Goal: Task Accomplishment & Management: Manage account settings

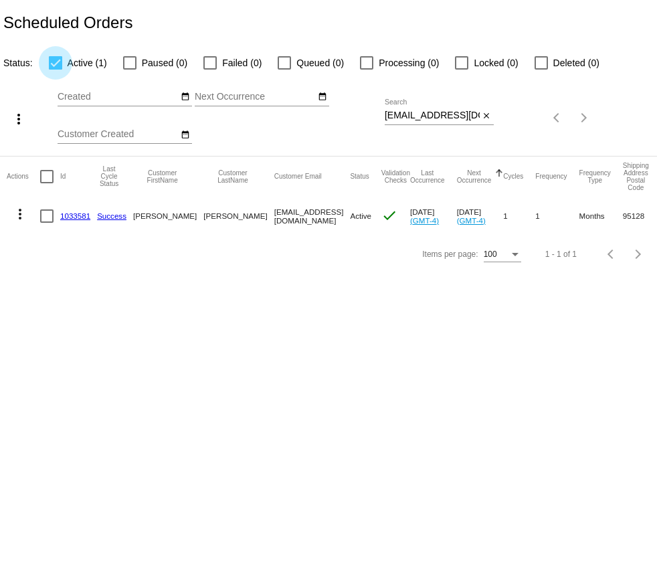
click at [55, 63] on div at bounding box center [55, 62] width 13 height 13
click at [55, 70] on input "Active (1)" at bounding box center [55, 70] width 1 height 1
checkbox input "false"
click at [442, 116] on app-dashboard-scheduled-orders "Scheduled Orders Status: Active (1) Paused (0) Failed (0) Queued (0) Processing…" at bounding box center [328, 136] width 657 height 273
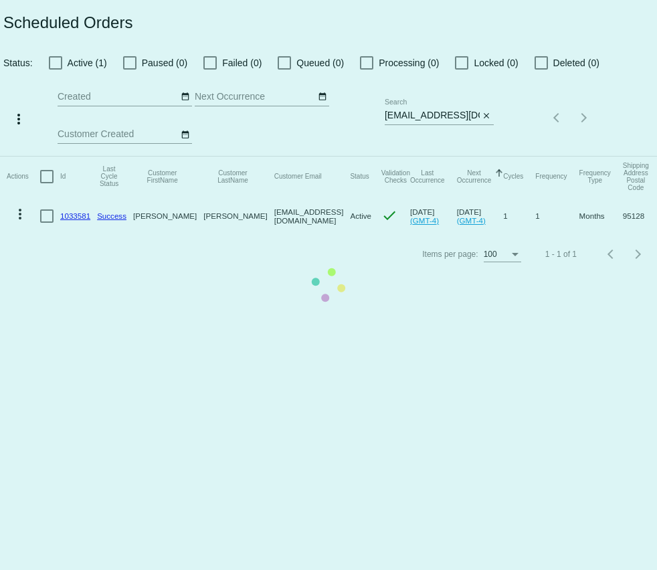
click at [442, 116] on app-dashboard-scheduled-orders "Scheduled Orders Status: Active (1) Paused (0) Failed (0) Queued (0) Processing…" at bounding box center [328, 136] width 657 height 273
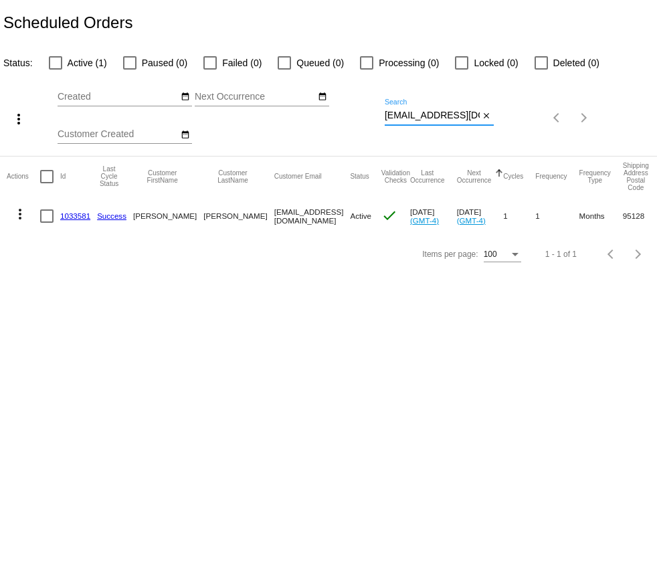
click at [442, 116] on input "amycsch@gmail.com" at bounding box center [431, 115] width 95 height 11
paste input "jonamici"
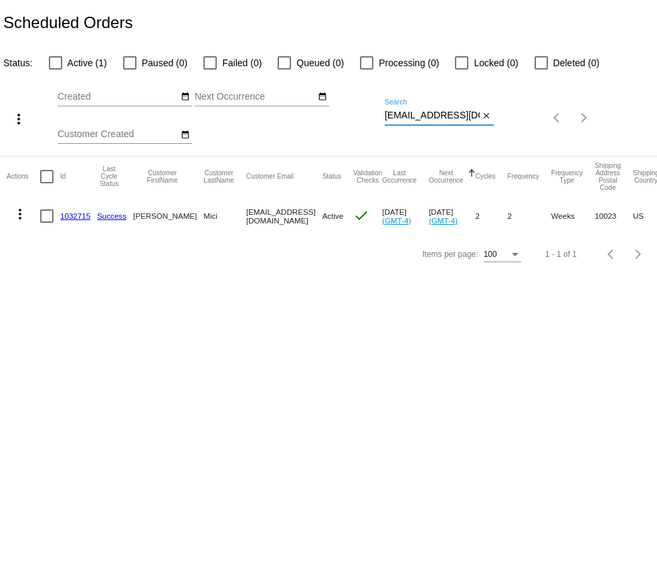
type input "jonamici@gmail.com"
click at [76, 215] on link "1032715" at bounding box center [75, 215] width 30 height 9
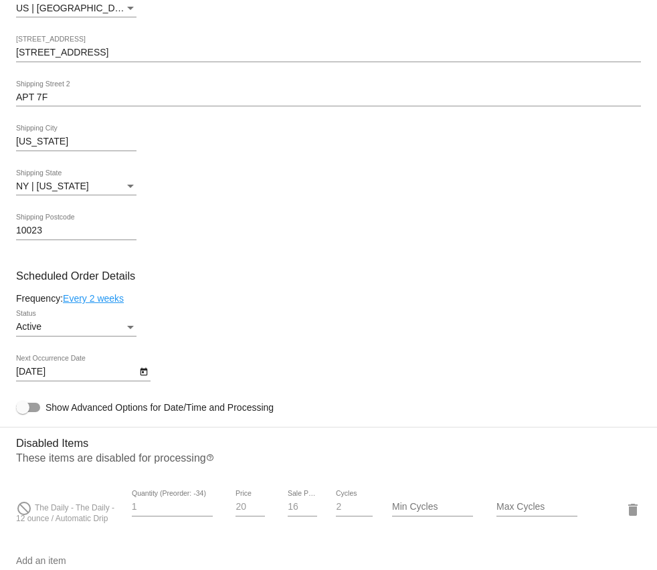
scroll to position [566, 0]
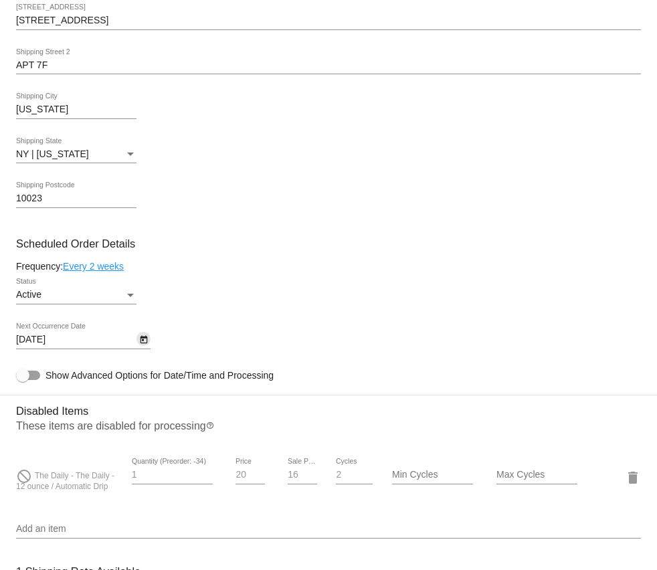
click at [140, 344] on icon "Open calendar" at bounding box center [143, 340] width 9 height 16
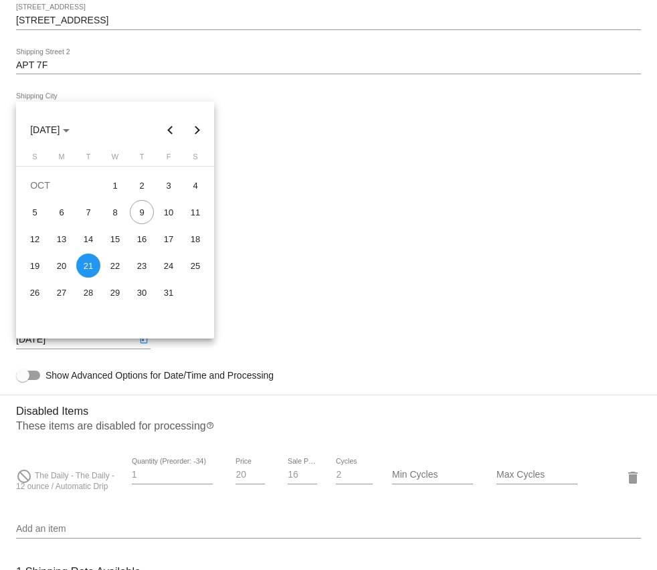
click at [390, 289] on div at bounding box center [328, 285] width 657 height 570
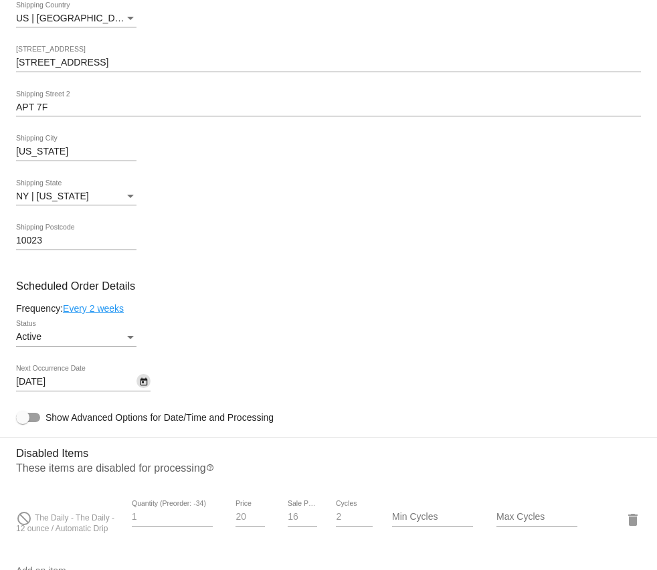
scroll to position [542, 0]
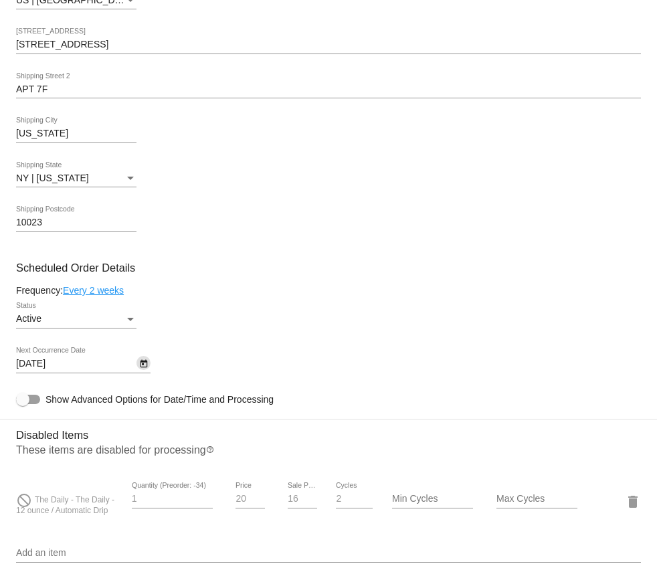
click at [143, 368] on icon "Open calendar" at bounding box center [143, 364] width 7 height 8
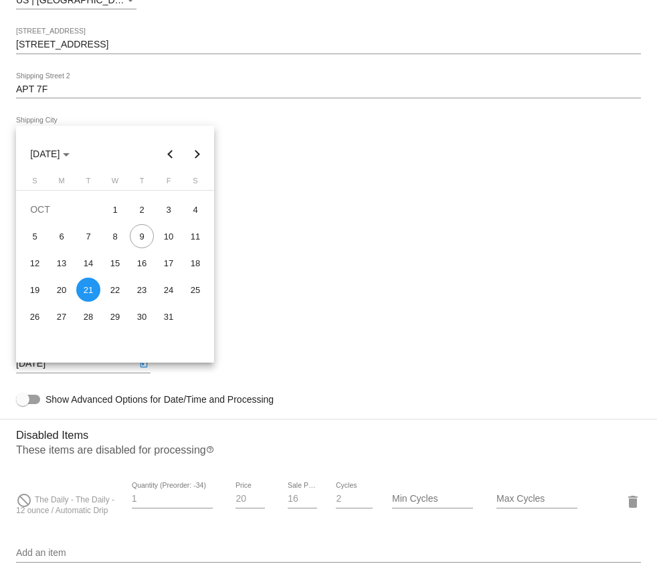
click at [295, 243] on div at bounding box center [328, 285] width 657 height 570
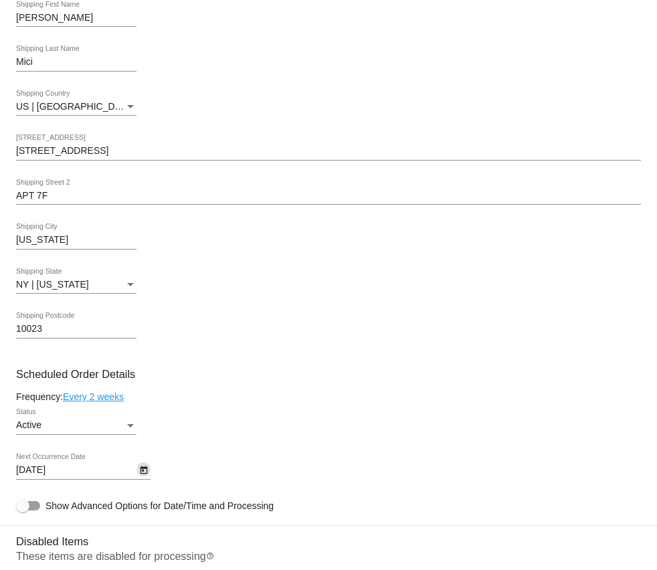
scroll to position [447, 0]
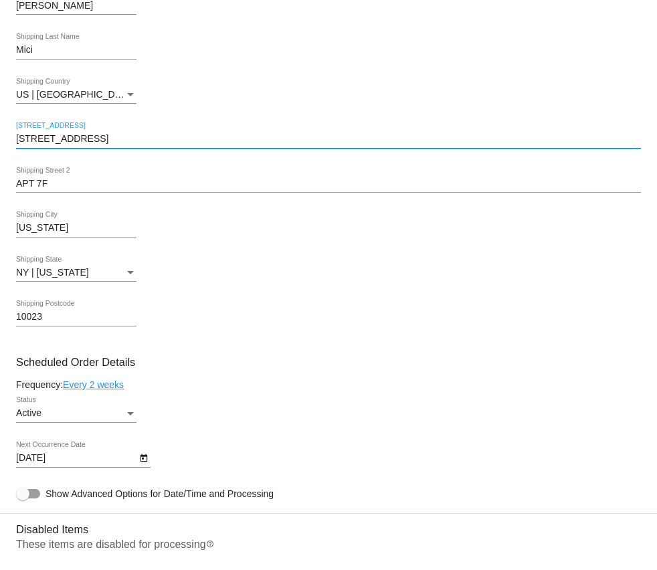
click at [60, 144] on input "205 W 76TH ST." at bounding box center [328, 139] width 624 height 11
paste input "132 Thurgood Street"
type input "132 Thurgood Street"
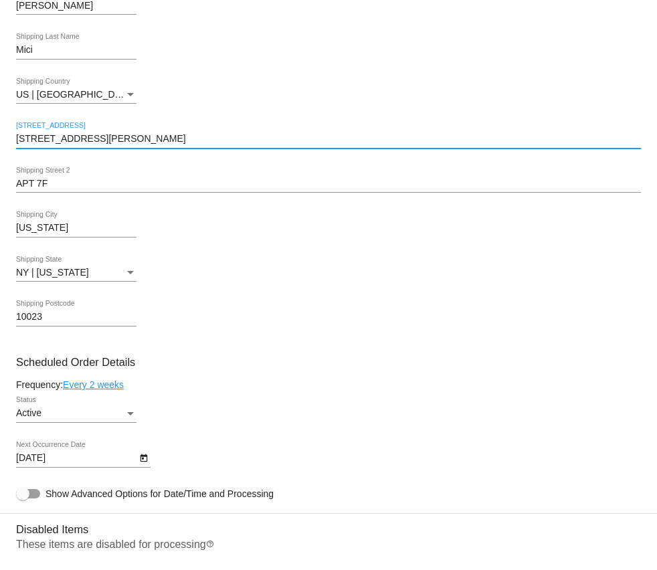
click at [49, 193] on mat-card "Customer 7080771: Jona Mici jonamici@gmail.com Customer Shipping Enter Shipping…" at bounding box center [328, 553] width 657 height 1378
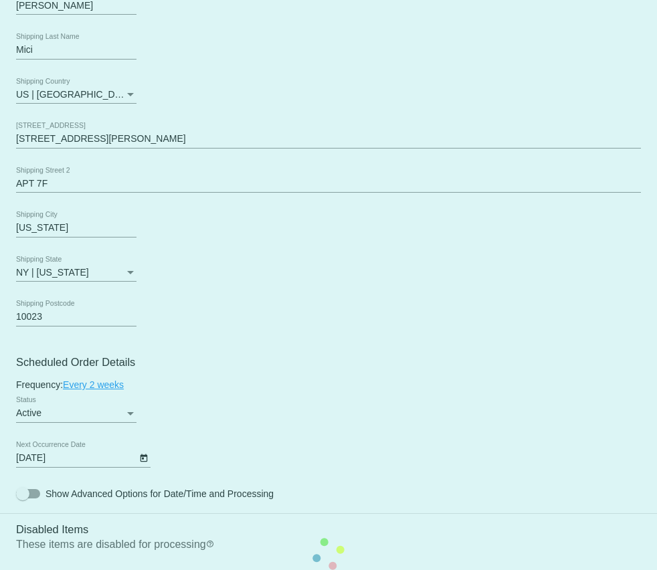
click at [49, 193] on mat-card "Customer 7080771: Jona Mici jonamici@gmail.com Customer Shipping Enter Shipping…" at bounding box center [328, 553] width 657 height 1378
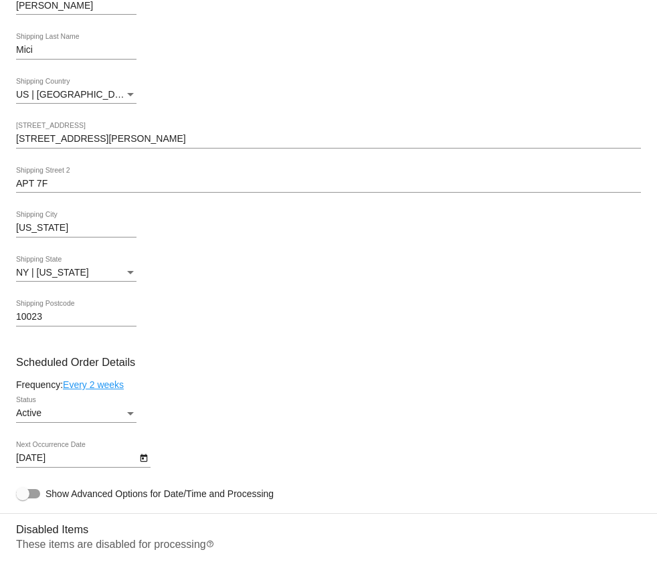
click at [33, 189] on input "APT 7F" at bounding box center [328, 183] width 624 height 11
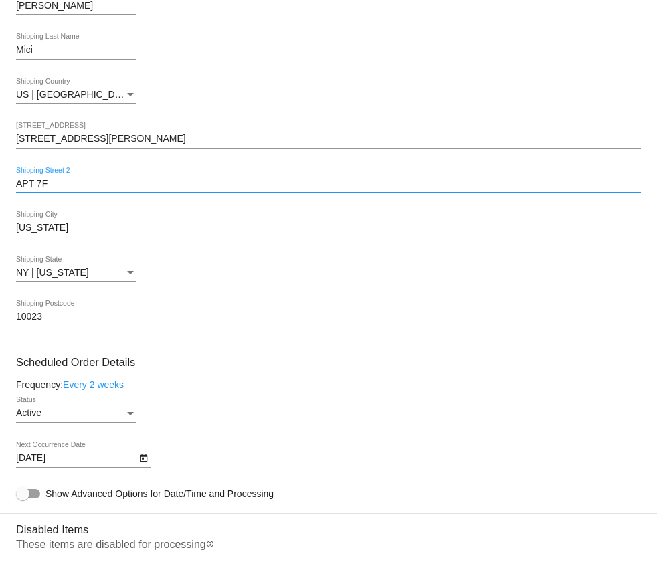
click at [33, 189] on input "APT 7F" at bounding box center [328, 183] width 624 height 11
paste input "Gaithersburg,"
type input "Gaithersburg,"
click at [24, 217] on mat-card "Customer 7080771: Jona Mici jonamici@gmail.com Customer Shipping Enter Shipping…" at bounding box center [328, 553] width 657 height 1378
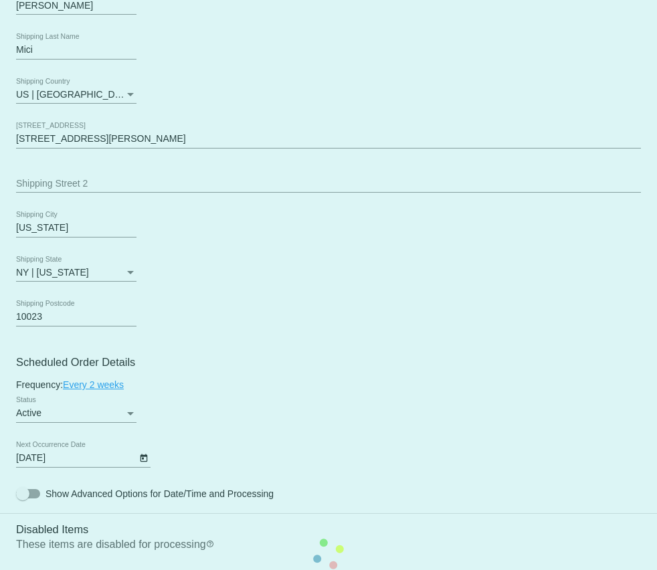
click at [24, 230] on mat-card "Customer 7080771: Jona Mici jonamici@gmail.com Customer Shipping Enter Shipping…" at bounding box center [328, 553] width 657 height 1378
click at [24, 230] on input "NEW YORK" at bounding box center [76, 228] width 120 height 11
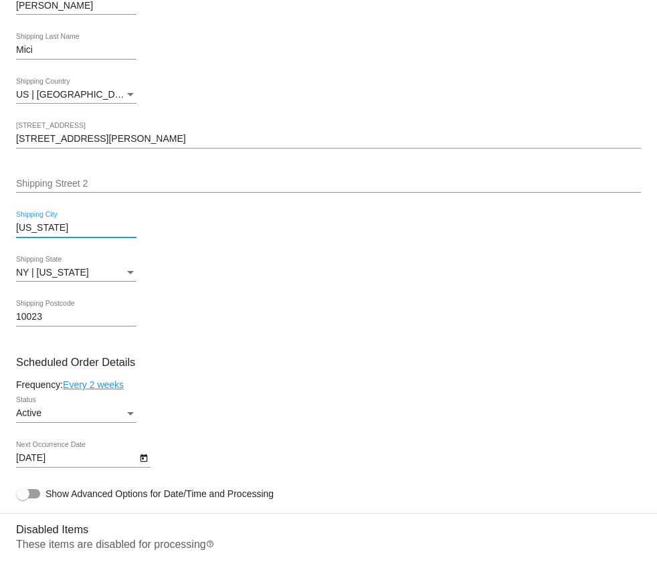
click at [24, 230] on input "NEW YORK" at bounding box center [76, 228] width 120 height 11
paste input "Gaithersburg,"
type input "Gaithersburg"
click at [67, 285] on mat-card "Customer 7080771: Jona Mici jonamici@gmail.com Customer Shipping Enter Shipping…" at bounding box center [328, 553] width 657 height 1378
click at [80, 276] on div "NY | New York" at bounding box center [70, 272] width 108 height 11
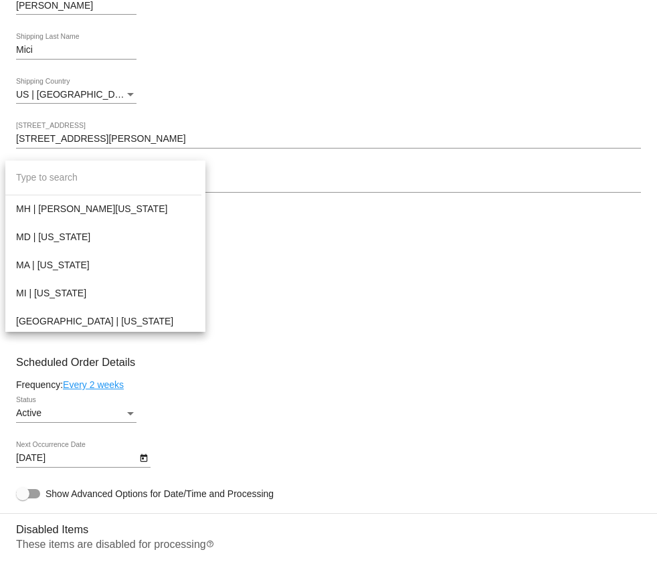
scroll to position [737, 0]
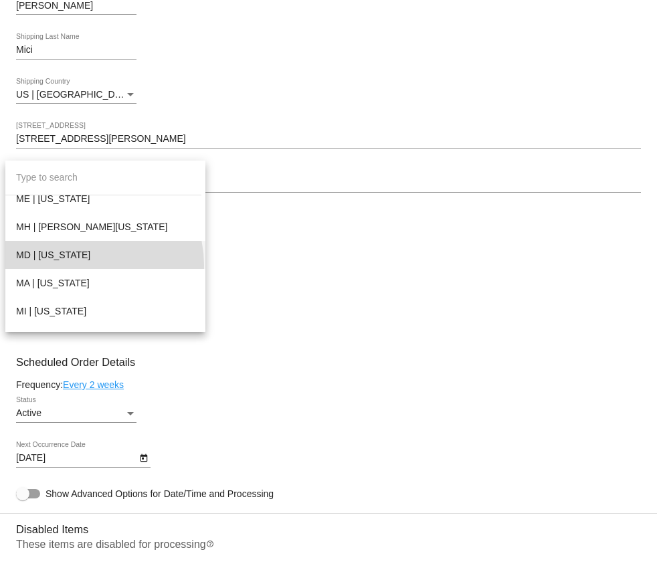
click at [85, 265] on span "MD | Maryland" at bounding box center [105, 255] width 178 height 28
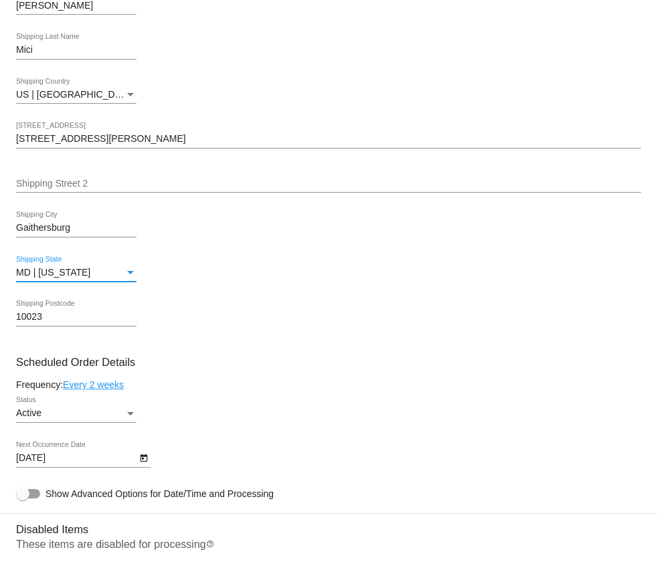
click at [30, 326] on div "10023 Shipping Postcode" at bounding box center [76, 313] width 120 height 26
click at [37, 322] on input "10023" at bounding box center [76, 317] width 120 height 11
paste input "20878"
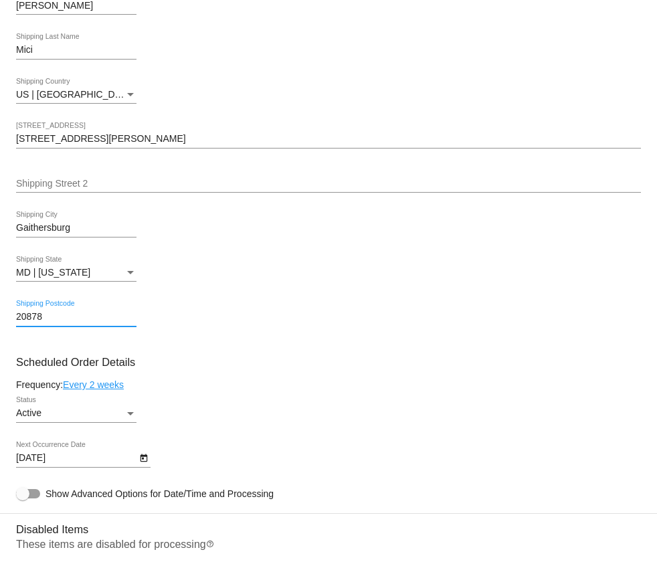
type input "20878"
click at [345, 381] on mat-card "Customer 7080771: Jona Mici jonamici@gmail.com Customer Shipping Enter Shipping…" at bounding box center [328, 553] width 657 height 1378
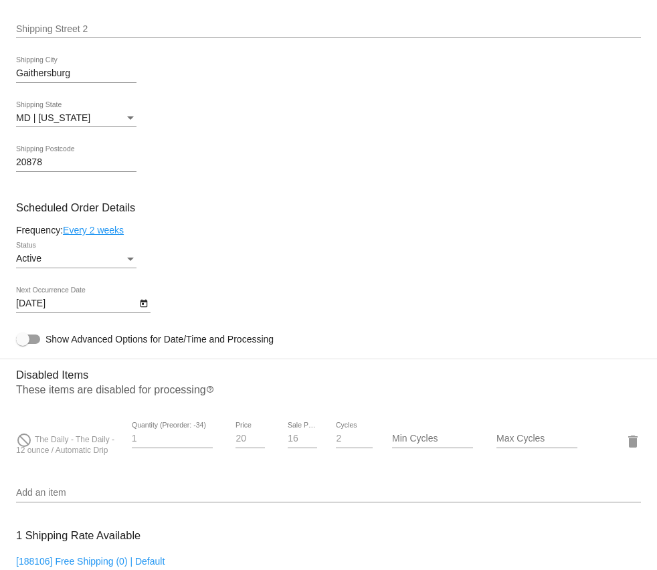
scroll to position [614, 0]
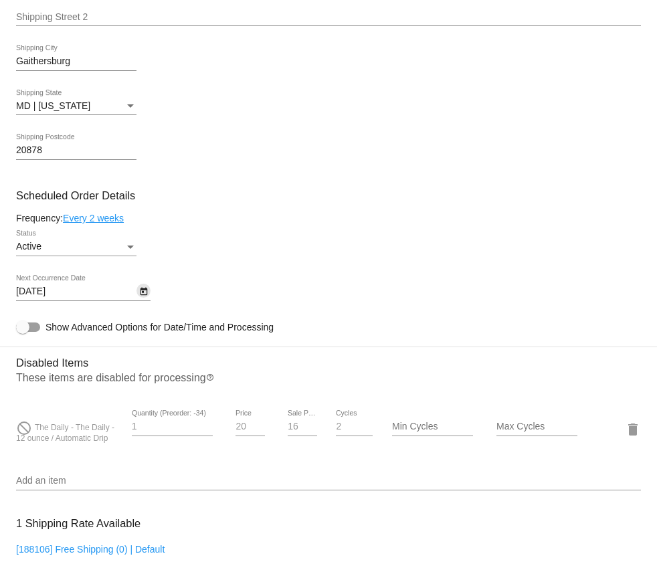
click at [141, 295] on icon "Open calendar" at bounding box center [143, 291] width 7 height 8
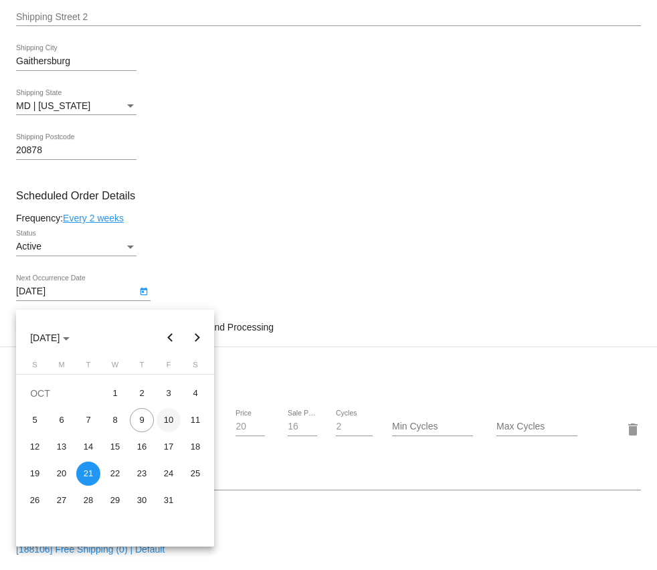
click at [170, 421] on div "10" at bounding box center [168, 420] width 24 height 24
type input "10/10/2025"
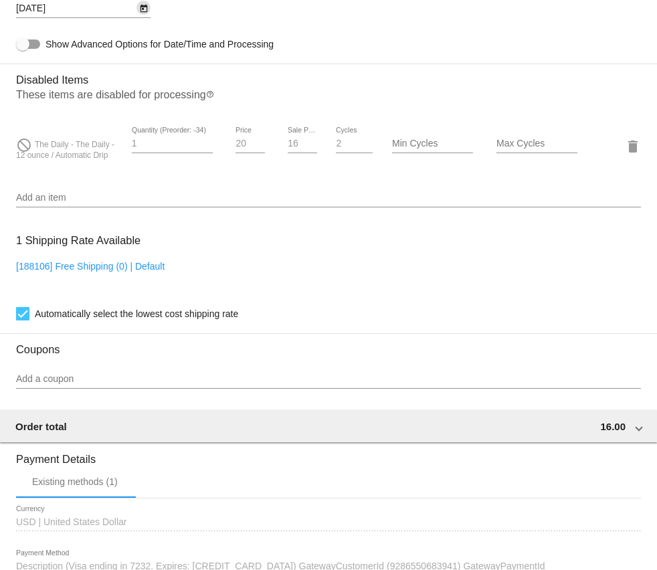
scroll to position [1134, 0]
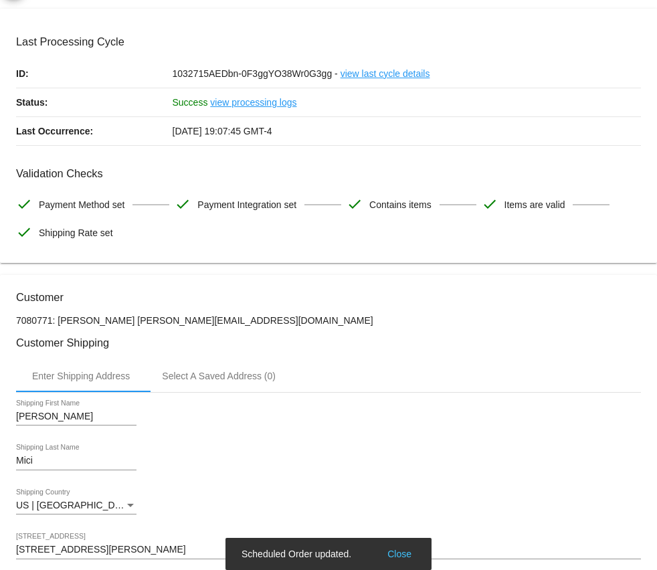
scroll to position [39, 0]
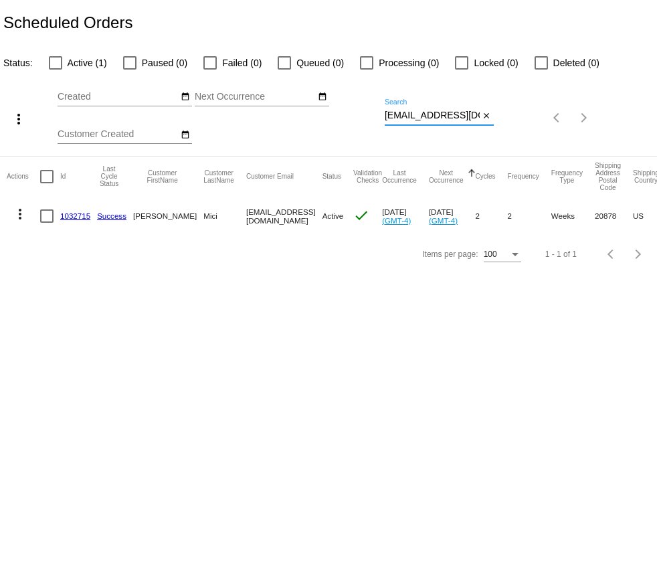
click at [433, 116] on input "jonamici@gmail.com" at bounding box center [431, 115] width 95 height 11
paste input "anetedruthizer"
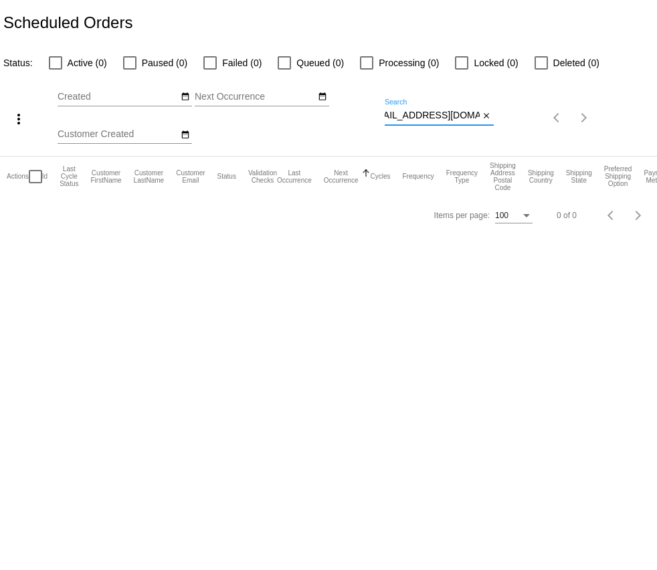
click at [468, 118] on input "janetedruthizer@gmail.com" at bounding box center [431, 115] width 95 height 11
click at [468, 118] on input "[EMAIL_ADDRESS][DOMAIN_NAME]" at bounding box center [431, 115] width 95 height 11
click at [437, 120] on input "[EMAIL_ADDRESS][DOMAIN_NAME]" at bounding box center [431, 115] width 95 height 11
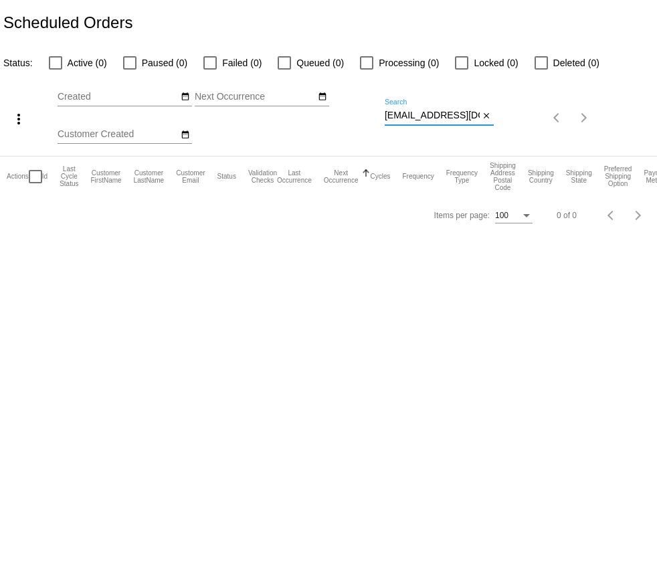
drag, startPoint x: 448, startPoint y: 120, endPoint x: 319, endPoint y: 120, distance: 129.0
click at [319, 120] on div "more_vert Oct Jan Feb Mar Apr 1" at bounding box center [328, 113] width 657 height 85
click at [440, 118] on input "[EMAIL_ADDRESS][DOMAIN_NAME]" at bounding box center [431, 115] width 95 height 11
click at [544, 116] on div "more_vert Oct Jan Feb Mar Apr 1" at bounding box center [328, 113] width 657 height 85
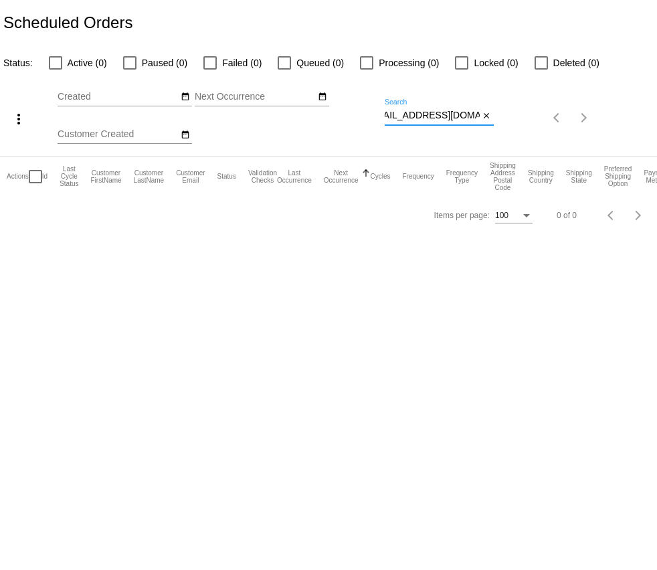
type input "[EMAIL_ADDRESS][DOMAIN_NAME]"
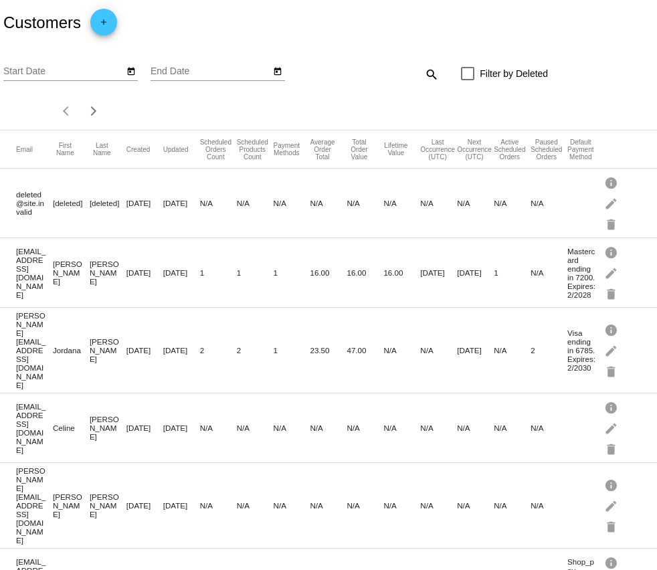
click at [427, 75] on mat-icon "search" at bounding box center [431, 74] width 16 height 21
click at [402, 76] on input "Search" at bounding box center [384, 71] width 109 height 11
paste input "janetedruthizer@gmail.com"
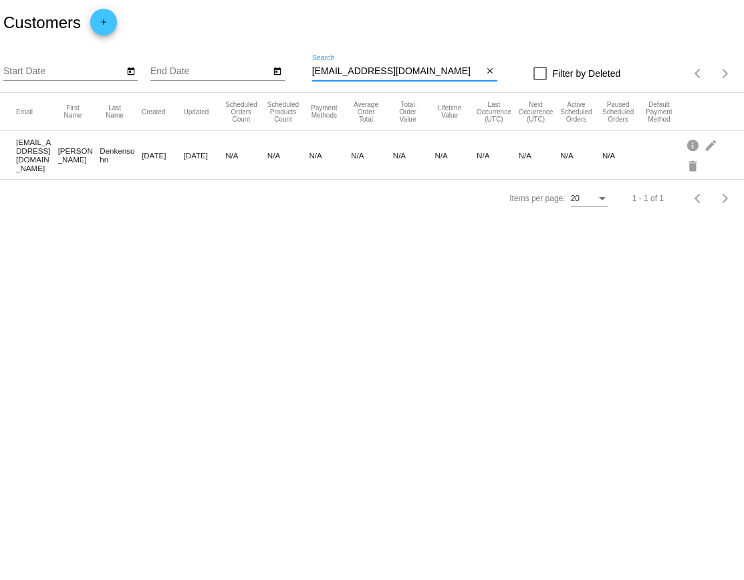
type input "janetedruthizer@gmail.com"
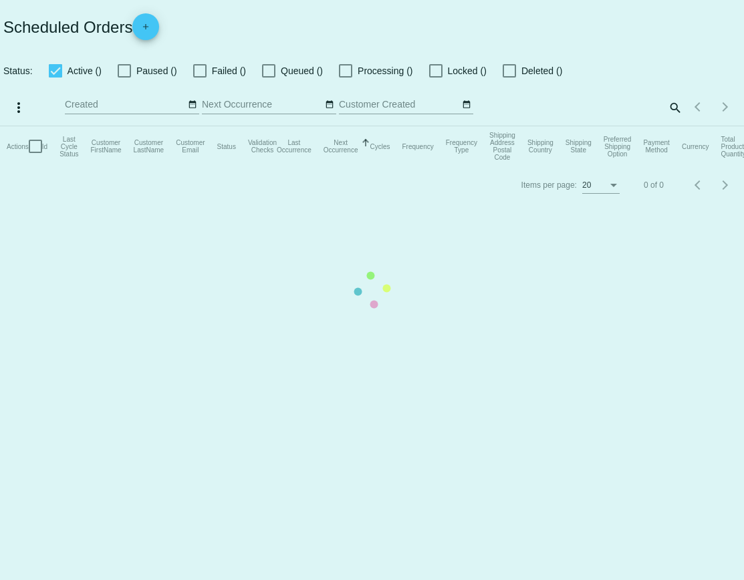
checkbox input "false"
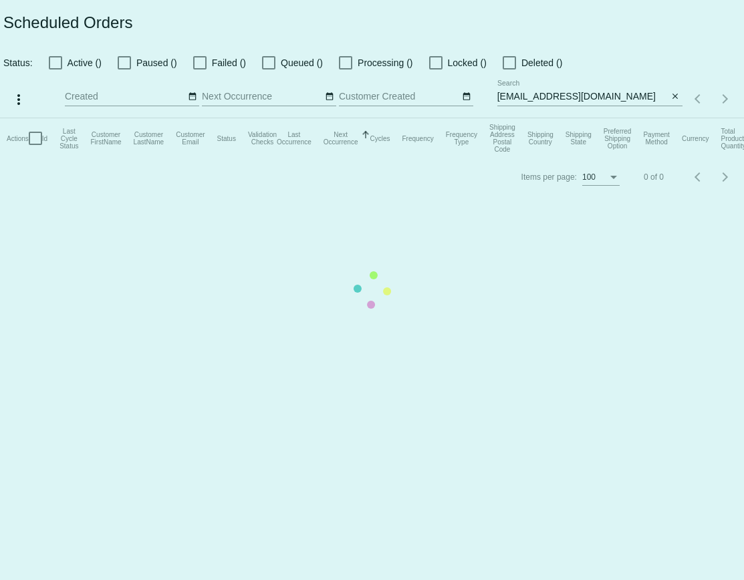
click at [547, 118] on mat-table "Actions Id Last Cycle Status Customer FirstName Customer LastName Customer Emai…" at bounding box center [372, 138] width 744 height 40
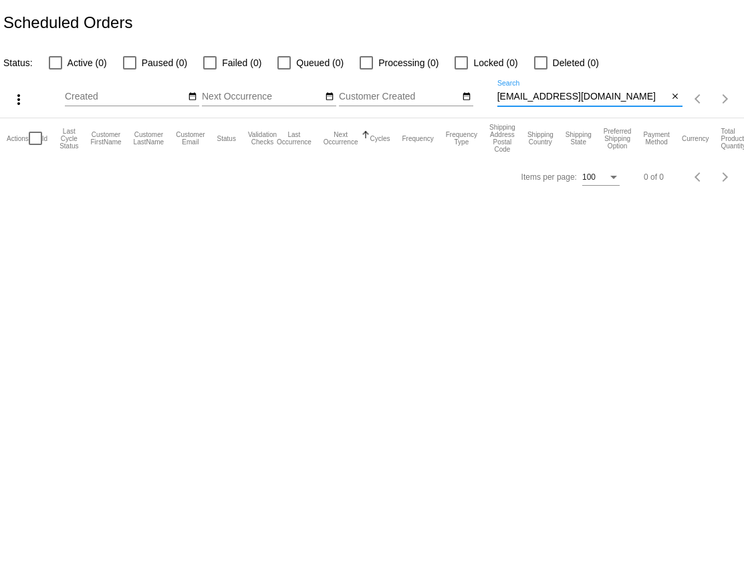
click at [547, 98] on input "janetedruthizer@gmail.com" at bounding box center [582, 97] width 171 height 11
paste input "t_amaya@hot"
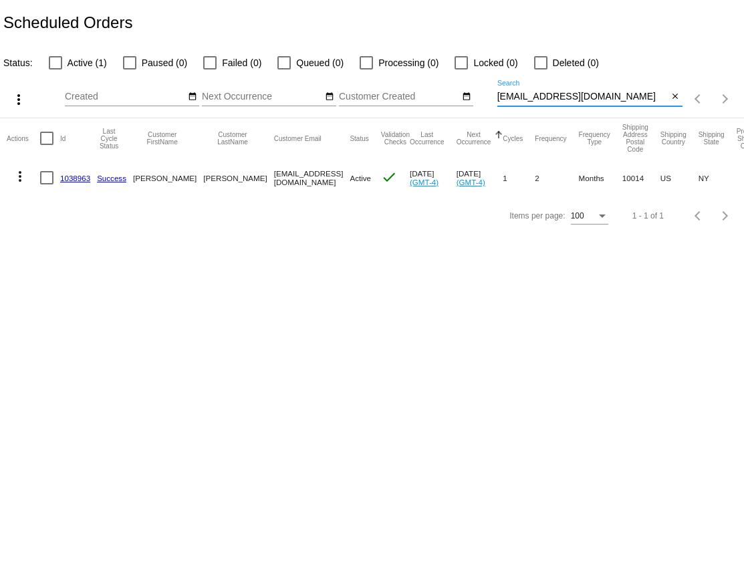
type input "[EMAIL_ADDRESS][DOMAIN_NAME]"
click at [72, 178] on link "1038963" at bounding box center [75, 178] width 30 height 9
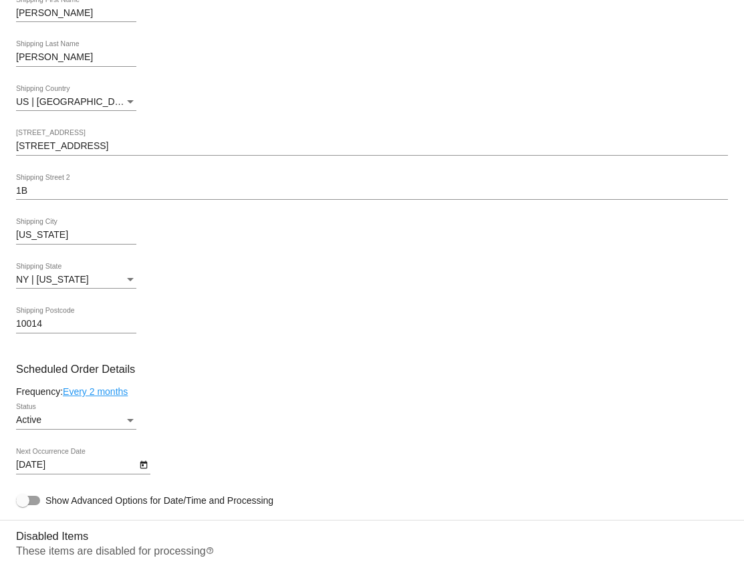
scroll to position [1084, 0]
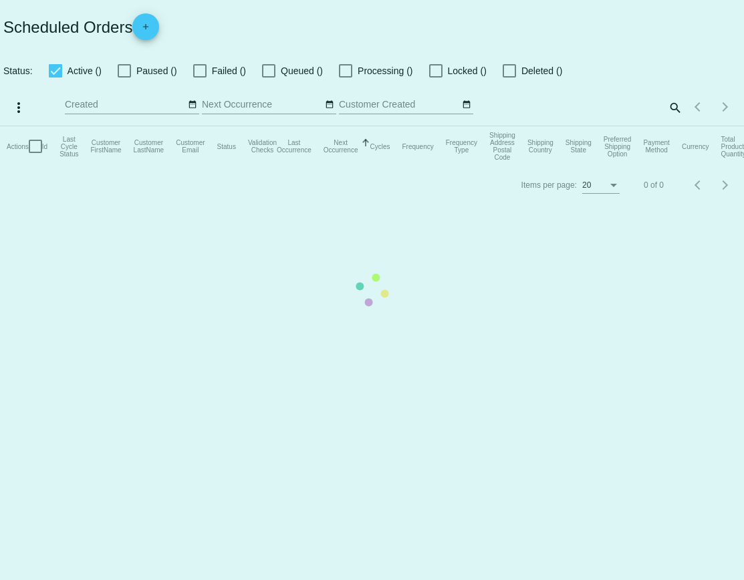
checkbox input "false"
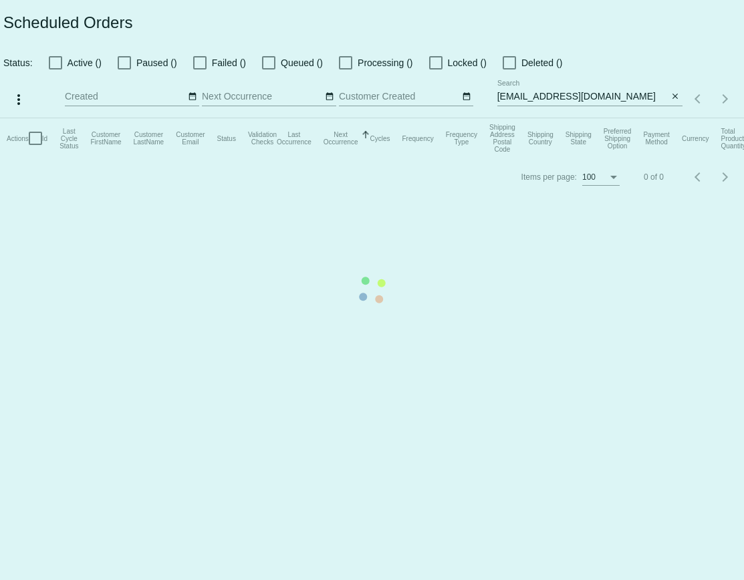
click at [587, 118] on mat-table "Actions Id Last Cycle Status Customer FirstName Customer LastName Customer Emai…" at bounding box center [372, 138] width 744 height 40
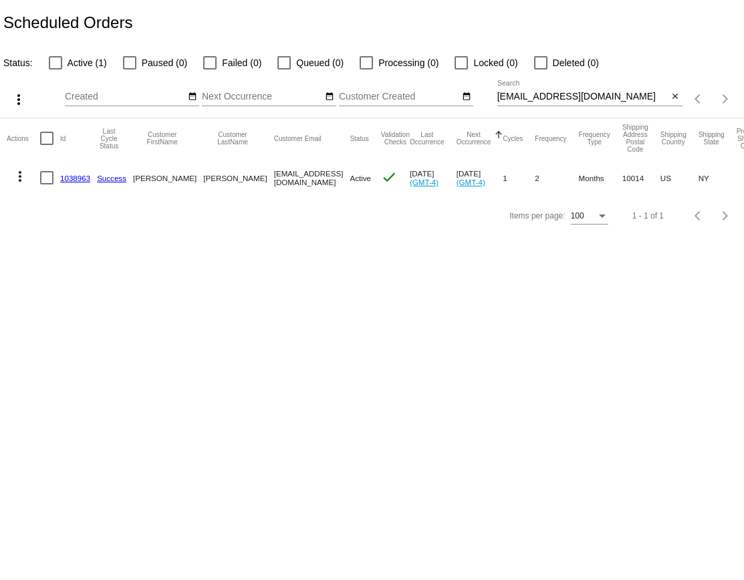
click at [554, 95] on input "[EMAIL_ADDRESS][DOMAIN_NAME]" at bounding box center [582, 97] width 171 height 11
paste input "aslhhhhj97@g"
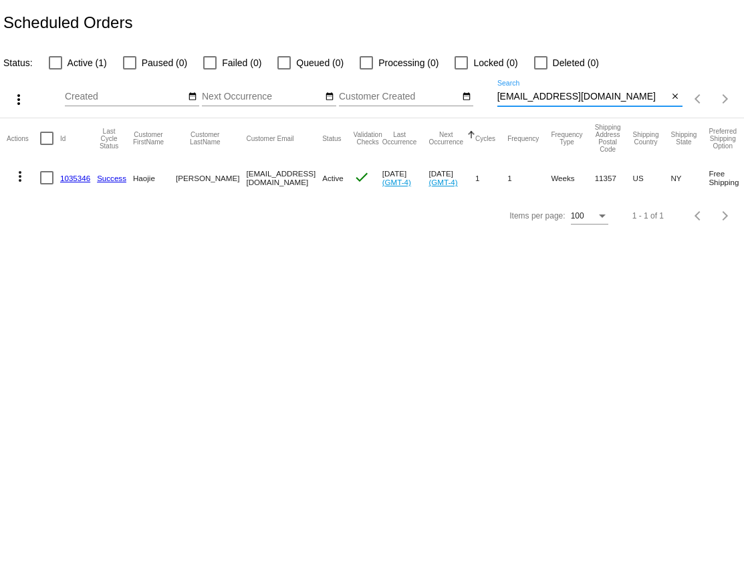
type input "[EMAIL_ADDRESS][DOMAIN_NAME]"
click at [25, 181] on mat-icon "more_vert" at bounding box center [20, 176] width 16 height 16
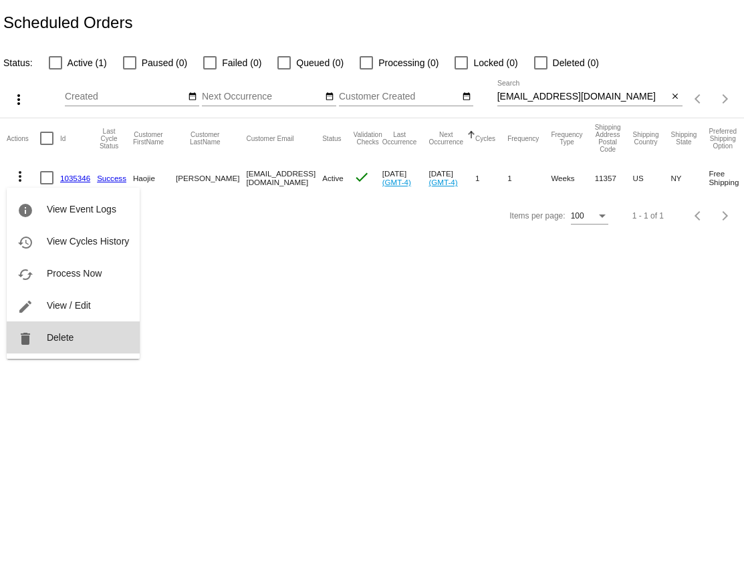
click at [78, 338] on button "delete Delete" at bounding box center [73, 338] width 133 height 32
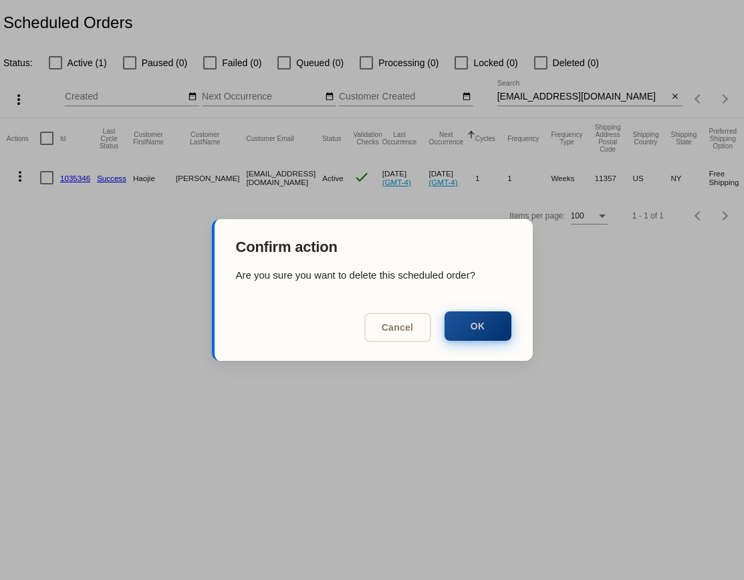
click at [482, 326] on button "OK" at bounding box center [478, 326] width 67 height 29
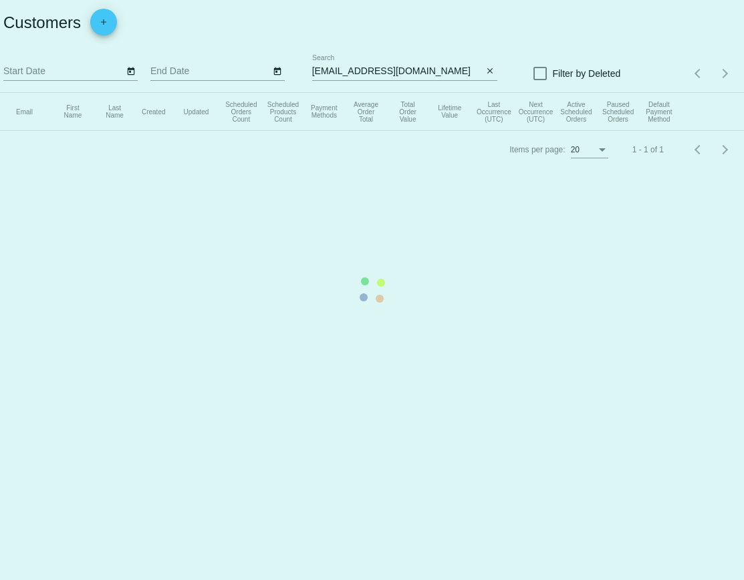
click at [393, 93] on mat-table "Email First Name Last Name Created Updated Scheduled Orders Count Scheduled Pro…" at bounding box center [372, 112] width 744 height 38
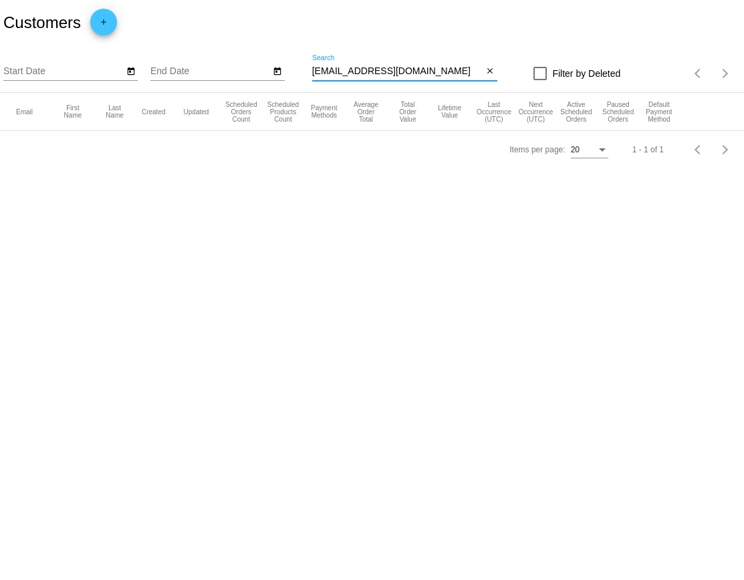
click at [393, 67] on input "janetedruthizer@gmail.com" at bounding box center [397, 71] width 171 height 11
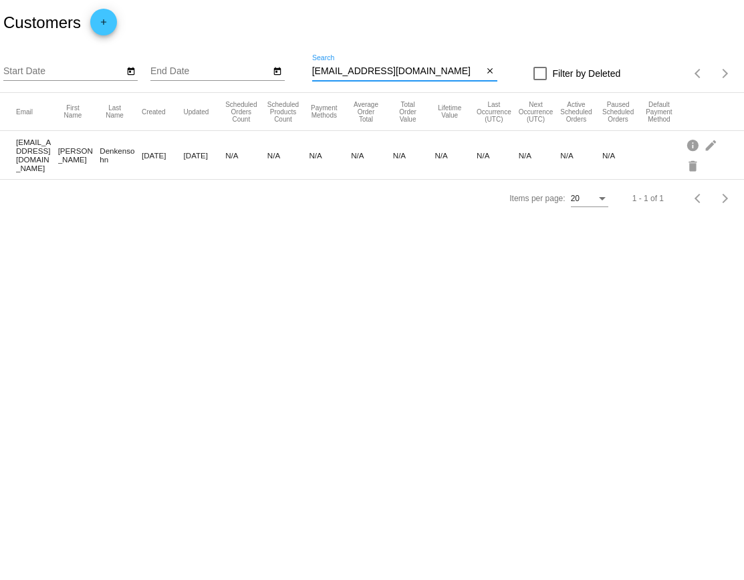
click at [393, 67] on input "janetedruthizer@gmail.com" at bounding box center [397, 71] width 171 height 11
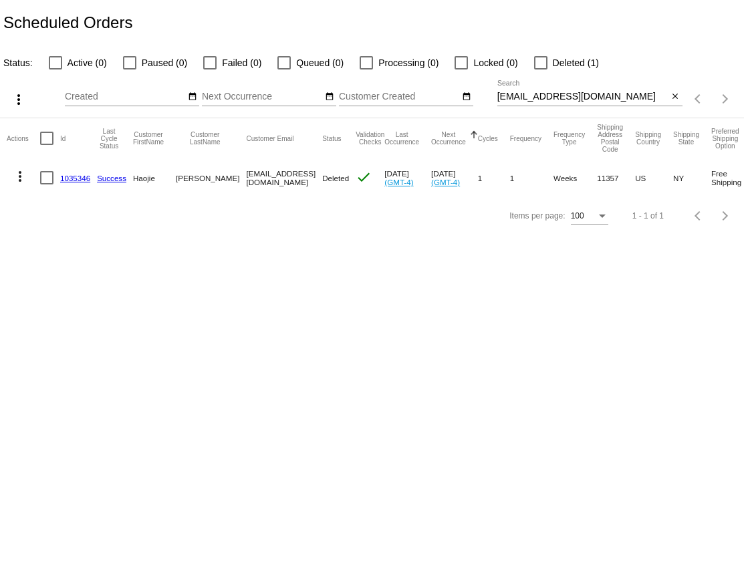
click at [557, 97] on input "aslhhhhj97@gmail.com" at bounding box center [582, 97] width 171 height 11
click at [557, 97] on input "[EMAIL_ADDRESS][DOMAIN_NAME]" at bounding box center [582, 97] width 171 height 11
paste input "jackielee71"
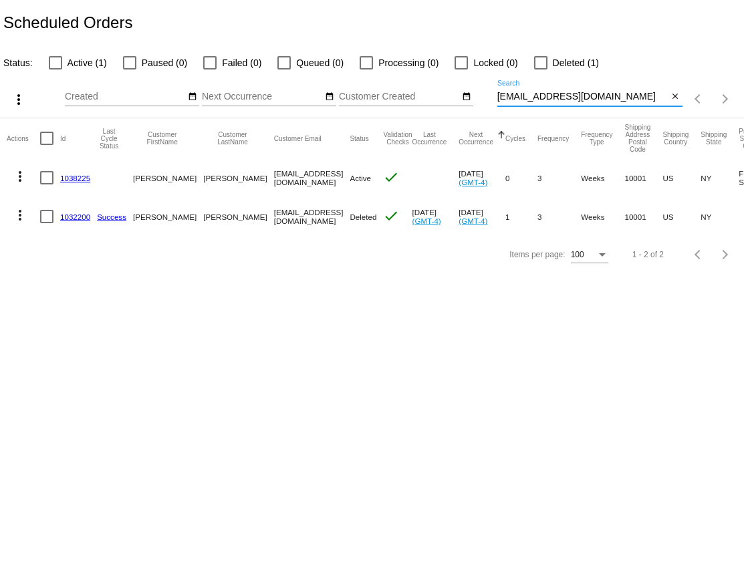
type input "[EMAIL_ADDRESS][DOMAIN_NAME]"
click at [48, 216] on div at bounding box center [46, 216] width 13 height 13
click at [47, 223] on input "checkbox" at bounding box center [46, 223] width 1 height 1
click at [14, 217] on mat-icon "more_vert" at bounding box center [20, 215] width 16 height 16
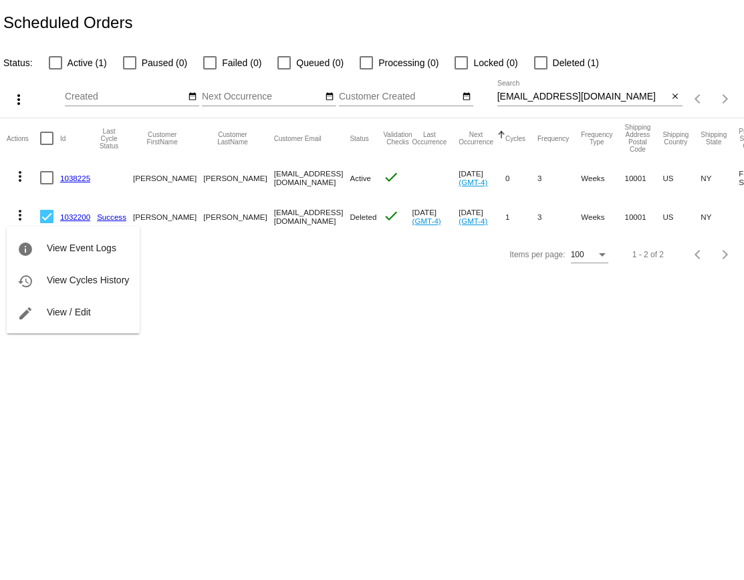
click at [57, 396] on div at bounding box center [372, 290] width 744 height 580
click at [45, 221] on div at bounding box center [46, 216] width 13 height 13
click at [46, 223] on input "checkbox" at bounding box center [46, 223] width 1 height 1
checkbox input "false"
click at [23, 213] on mat-icon "more_vert" at bounding box center [20, 215] width 16 height 16
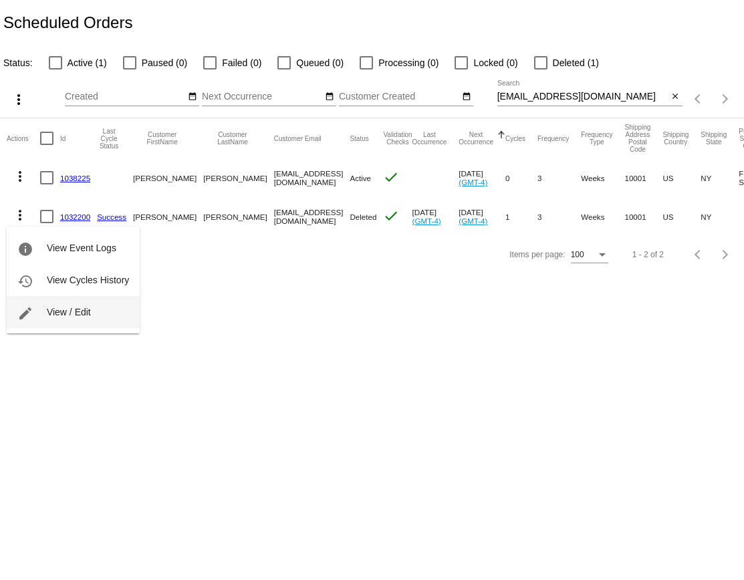
click at [50, 314] on span "View / Edit" at bounding box center [69, 312] width 44 height 11
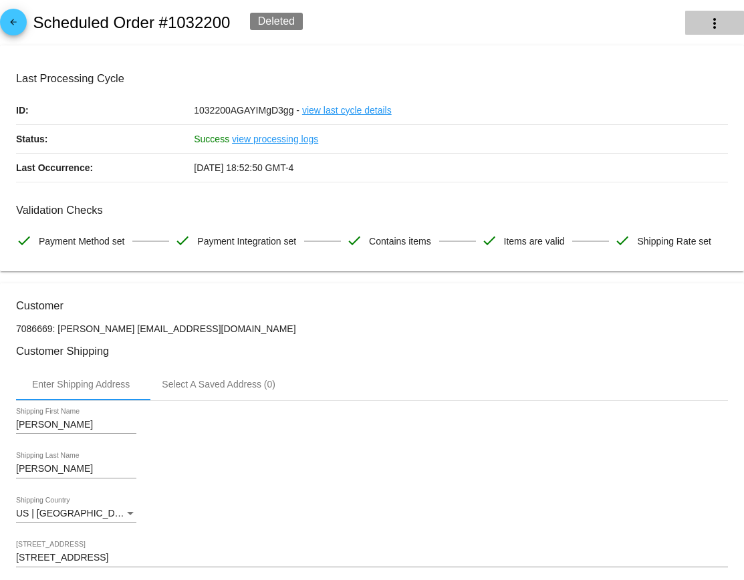
click at [711, 19] on mat-icon "more_vert" at bounding box center [715, 23] width 16 height 16
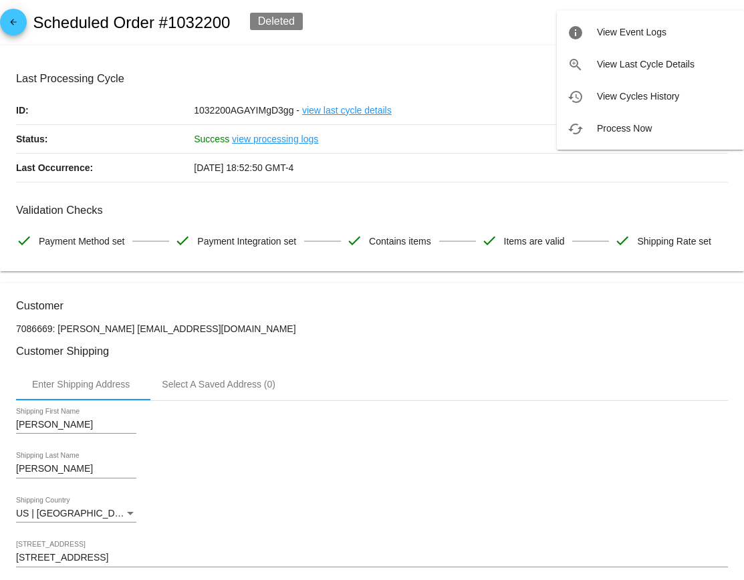
click at [463, 44] on div at bounding box center [372, 290] width 744 height 580
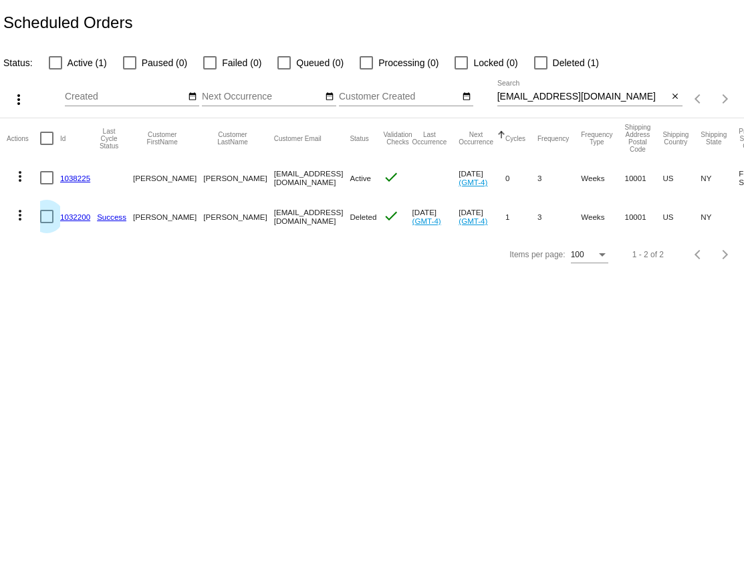
click at [43, 219] on div at bounding box center [46, 216] width 13 height 13
click at [46, 223] on input "checkbox" at bounding box center [46, 223] width 1 height 1
checkbox input "true"
click at [18, 214] on mat-icon "more_vert" at bounding box center [20, 215] width 16 height 16
click at [340, 356] on div at bounding box center [372, 290] width 744 height 580
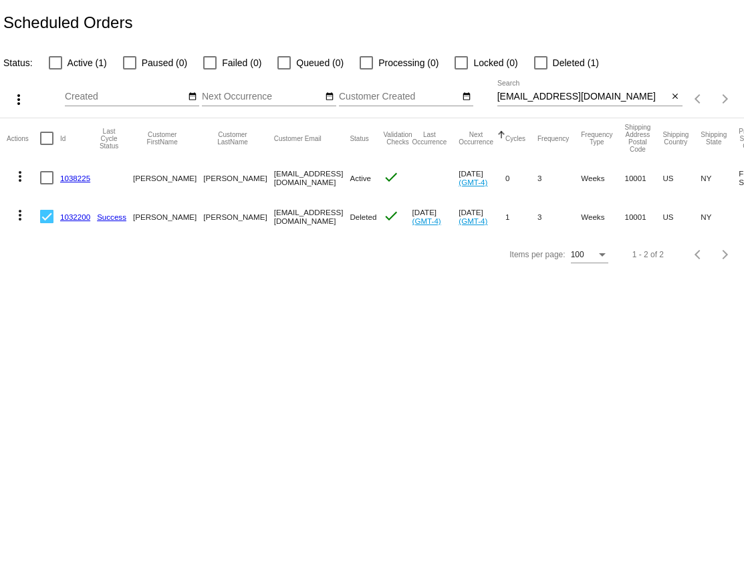
click at [78, 217] on link "1032200" at bounding box center [75, 217] width 30 height 9
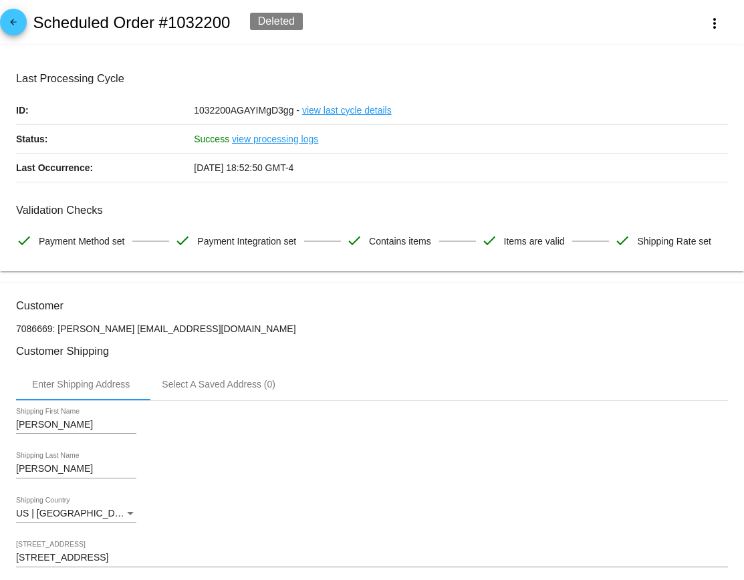
drag, startPoint x: 224, startPoint y: 334, endPoint x: 4, endPoint y: 332, distance: 220.0
copy p "7086669: Jackie Lee jackielee717@gmail.com"
click at [716, 21] on mat-icon "more_vert" at bounding box center [715, 23] width 16 height 16
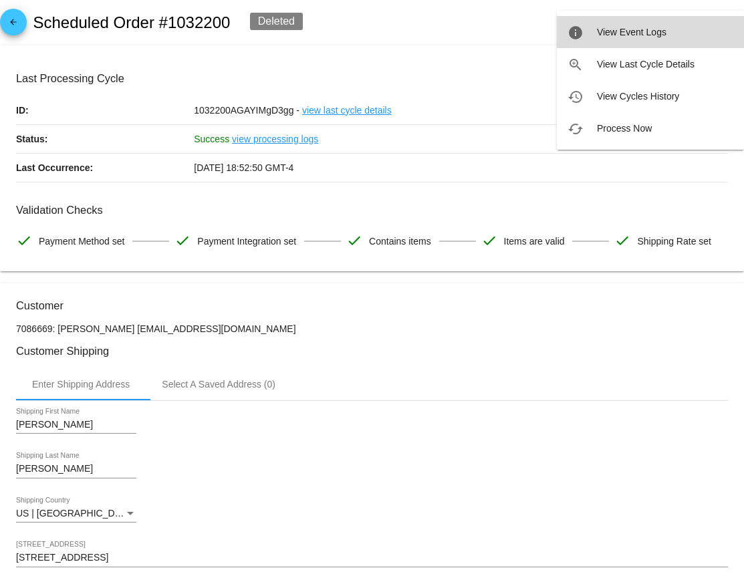
click at [703, 27] on button "info View Event Logs" at bounding box center [650, 32] width 187 height 32
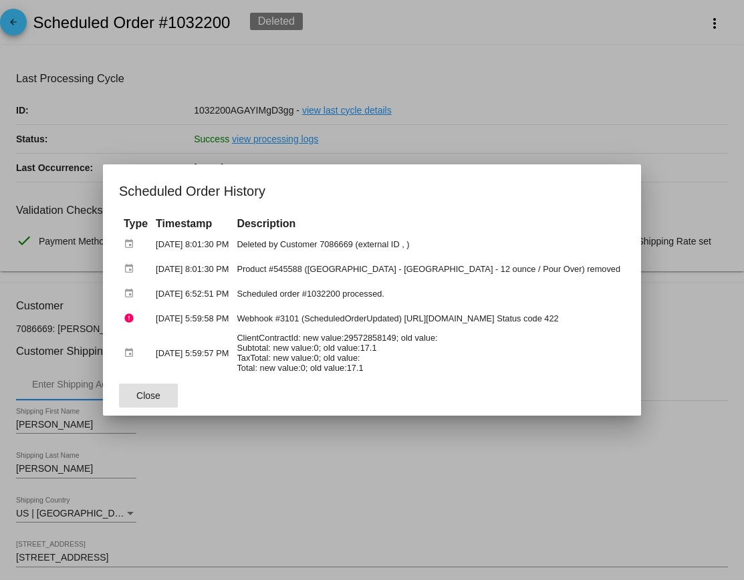
click at [316, 433] on div at bounding box center [372, 290] width 744 height 580
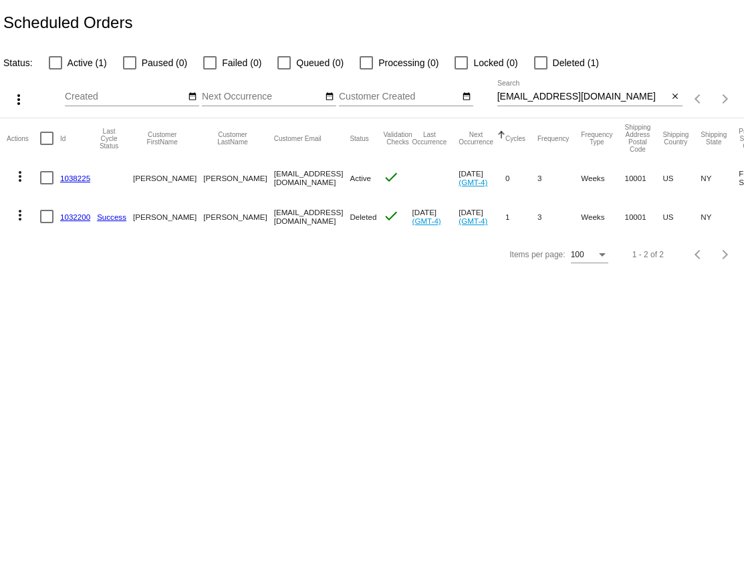
click at [9, 217] on button "more_vert" at bounding box center [20, 214] width 27 height 27
click at [233, 344] on div at bounding box center [372, 290] width 744 height 580
click at [598, 93] on input "[EMAIL_ADDRESS][DOMAIN_NAME]" at bounding box center [582, 97] width 171 height 11
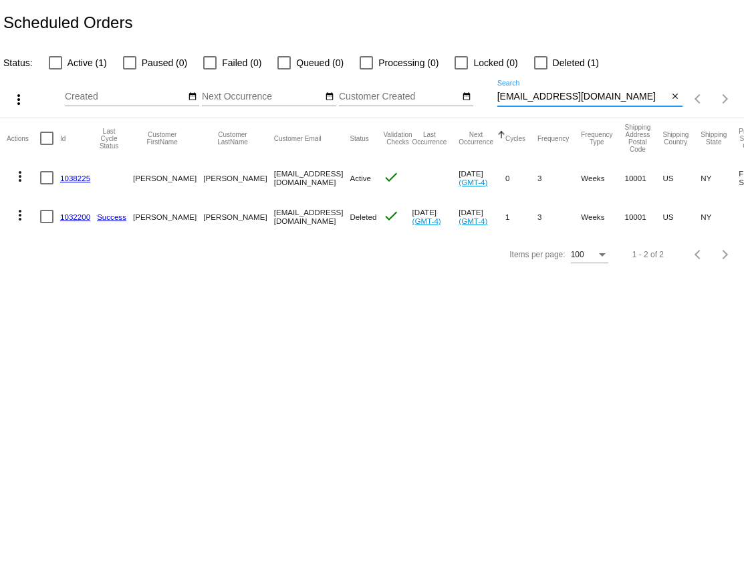
paste input "seojin0612"
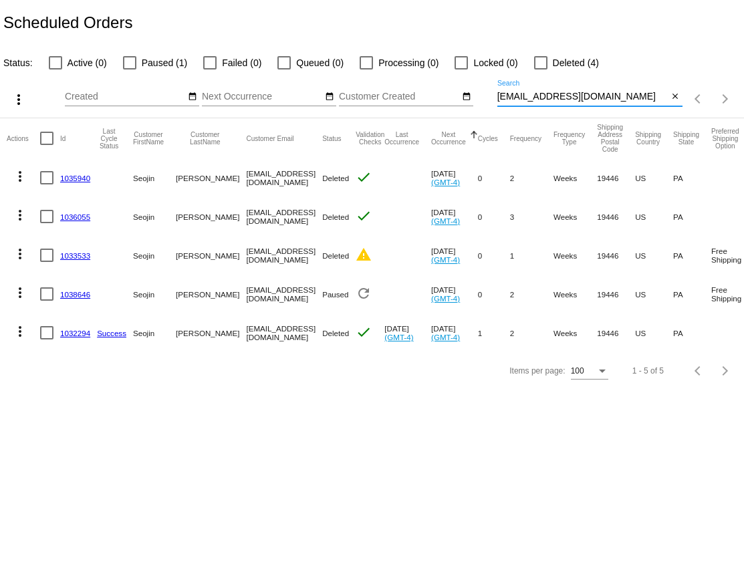
type input "seojin0612@gmail.com"
click at [576, 99] on input "seojin0612@gmail.com" at bounding box center [582, 97] width 171 height 11
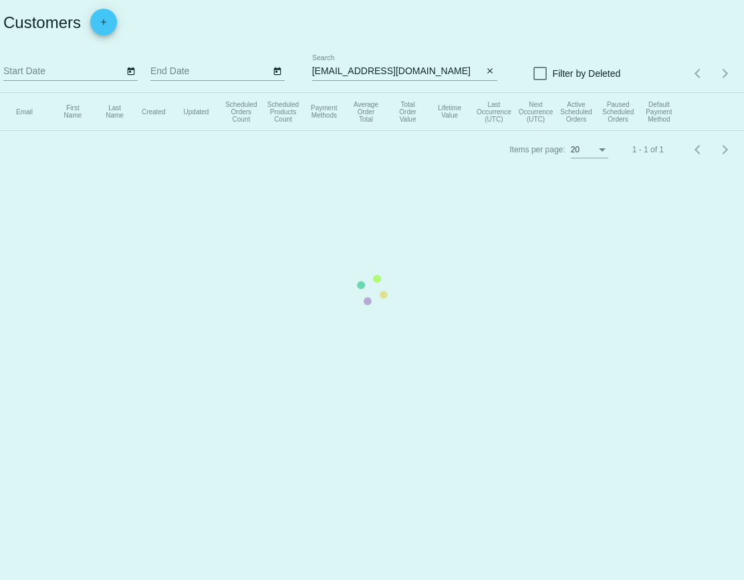
click at [373, 93] on mat-table "Email First Name Last Name Created Updated Scheduled Orders Count Scheduled Pro…" at bounding box center [372, 112] width 744 height 38
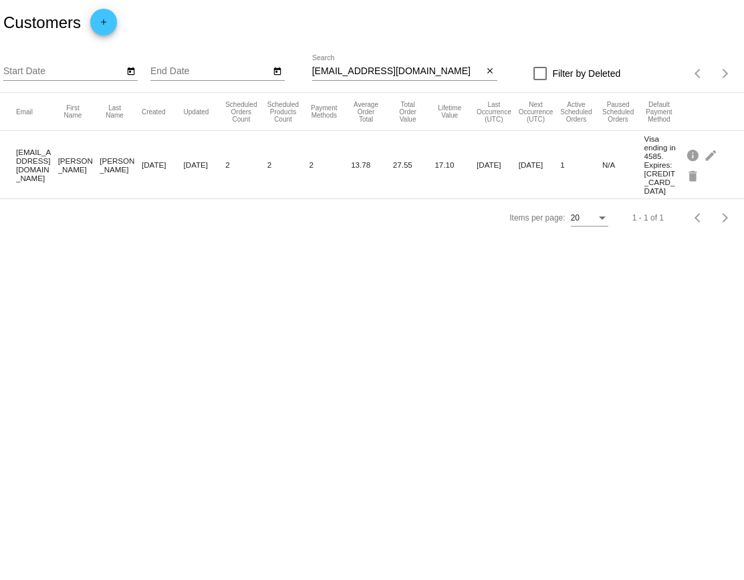
click at [373, 69] on input "[EMAIL_ADDRESS][DOMAIN_NAME]" at bounding box center [397, 71] width 171 height 11
paste input "dnflewelling"
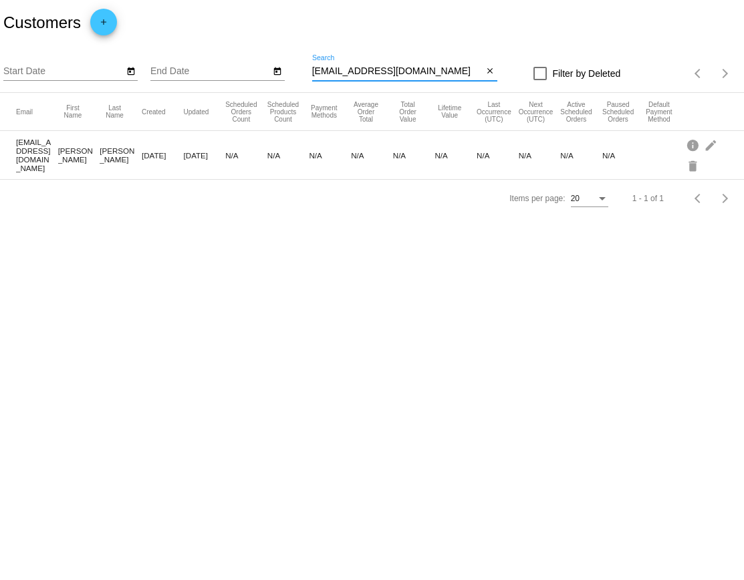
type input "[EMAIL_ADDRESS][DOMAIN_NAME]"
click at [711, 147] on mat-icon "edit" at bounding box center [712, 144] width 16 height 21
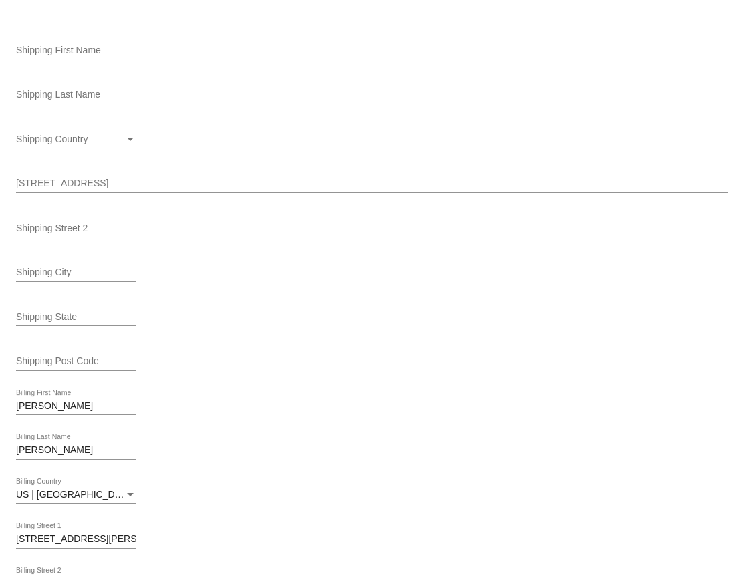
scroll to position [255, 0]
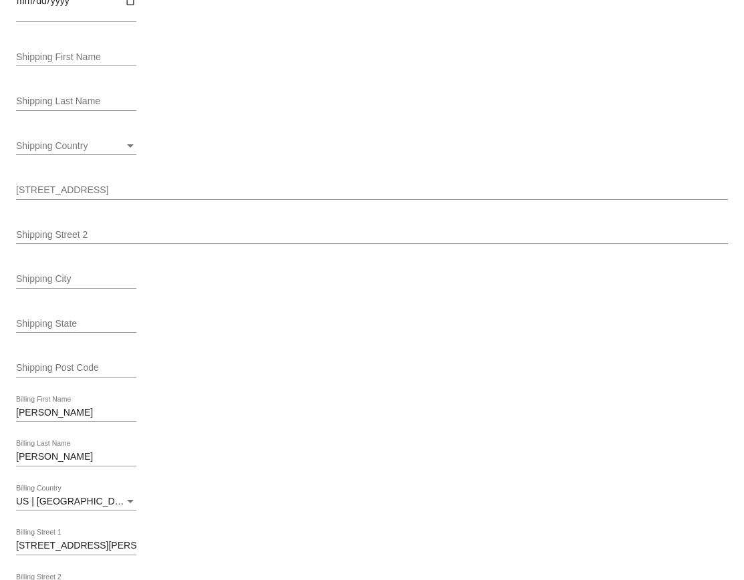
click at [48, 193] on input "[STREET_ADDRESS]" at bounding box center [372, 190] width 712 height 11
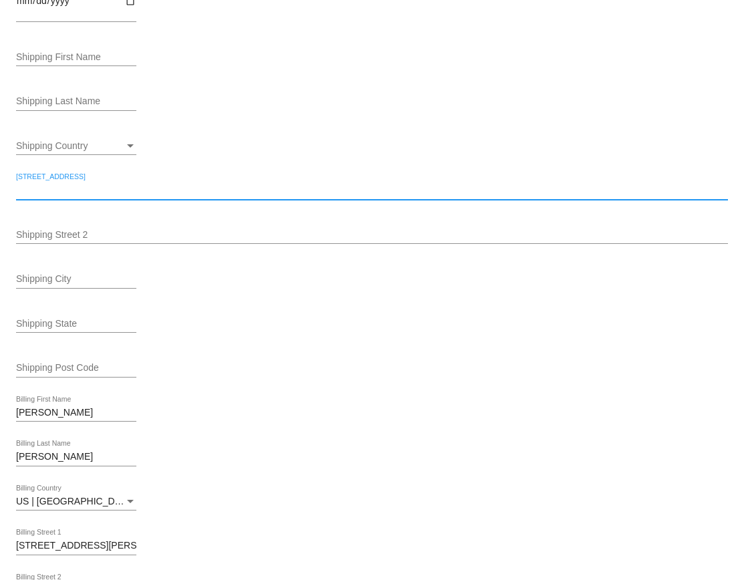
paste input "[STREET_ADDRESS][PERSON_NAME]"
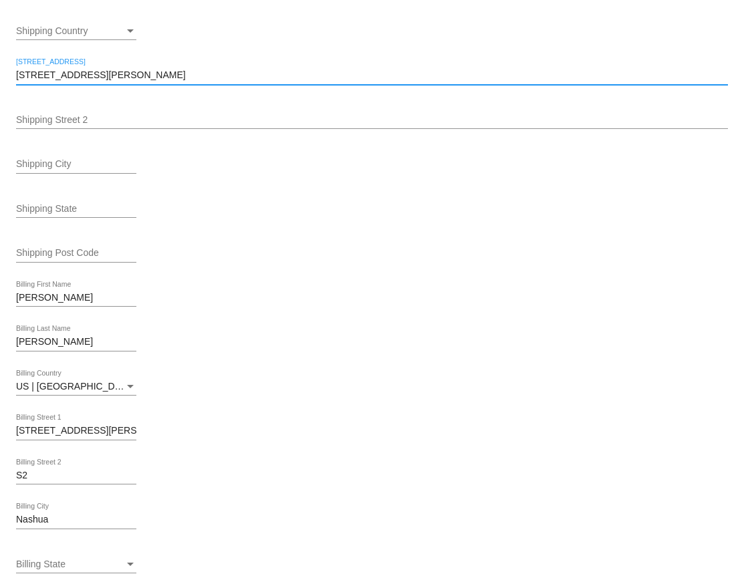
scroll to position [372, 0]
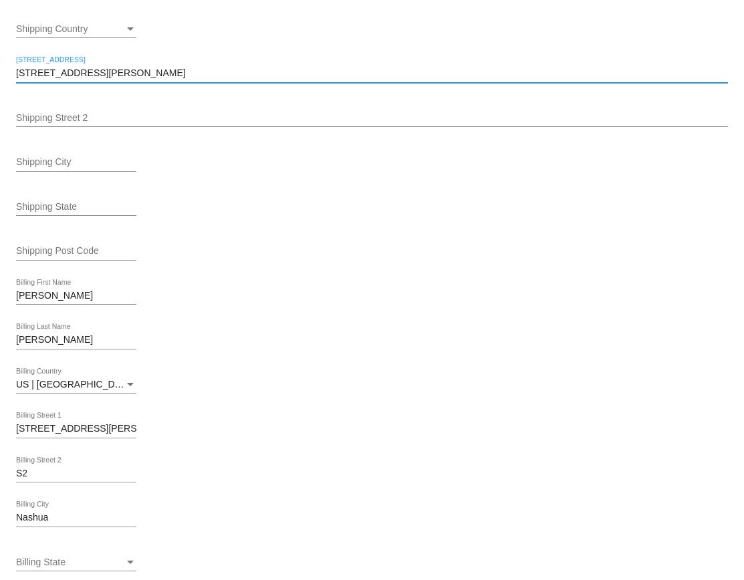
type input "[STREET_ADDRESS][PERSON_NAME]"
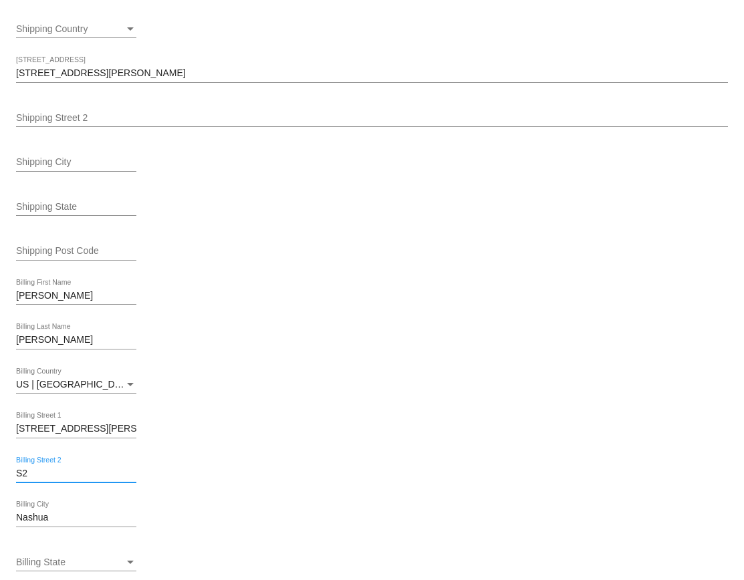
click at [42, 478] on input "S2" at bounding box center [76, 474] width 120 height 11
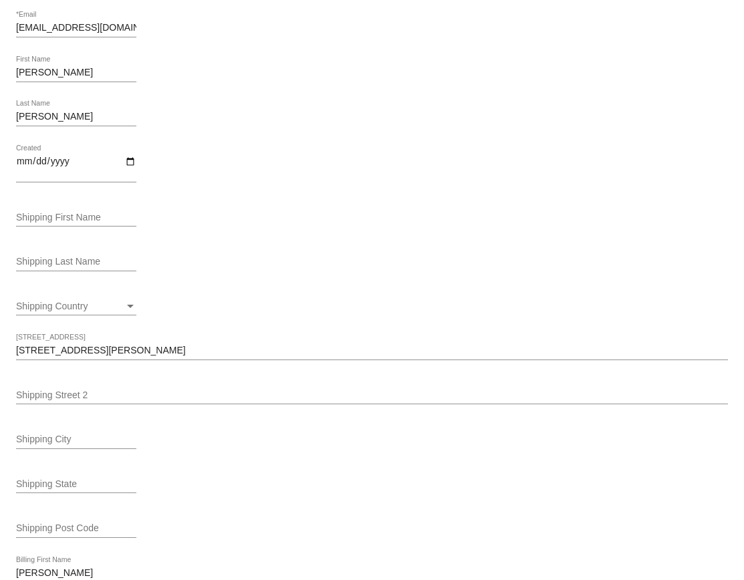
scroll to position [88, 0]
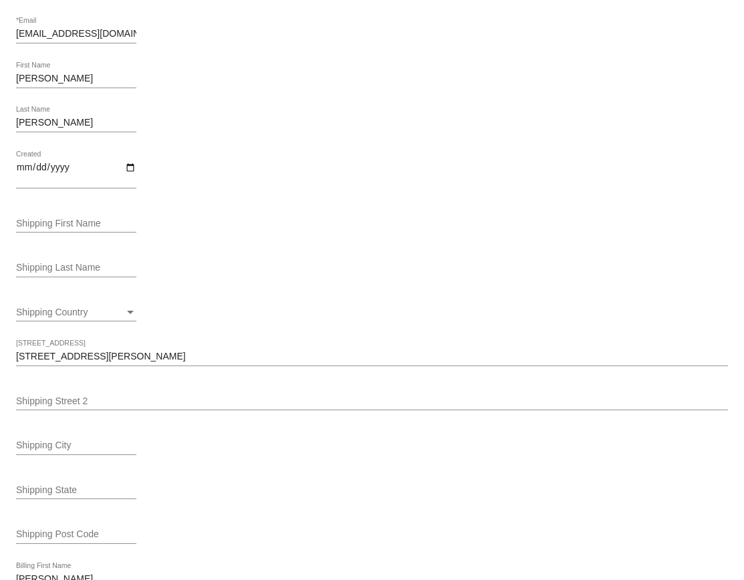
click at [44, 400] on input "Shipping Street 2" at bounding box center [372, 401] width 712 height 11
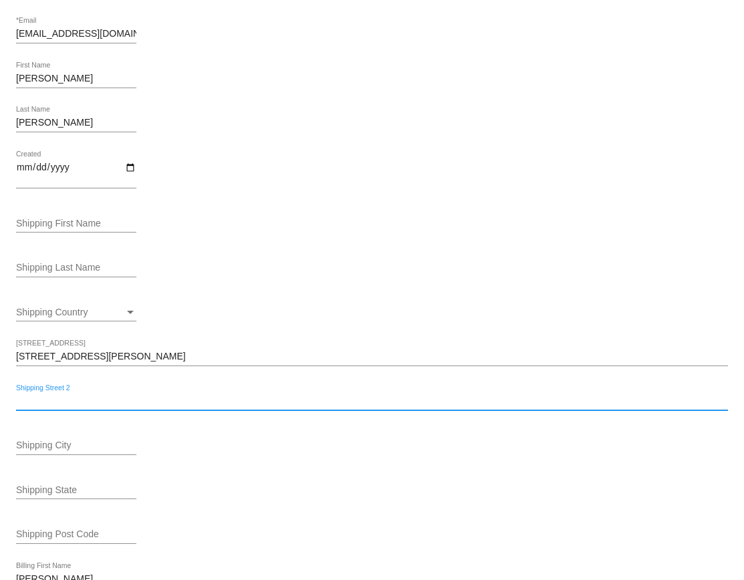
paste input "S2"
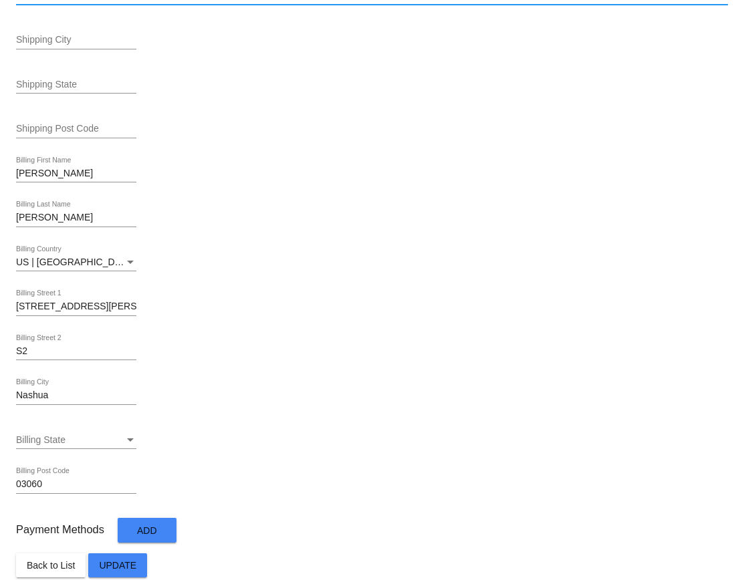
scroll to position [492, 0]
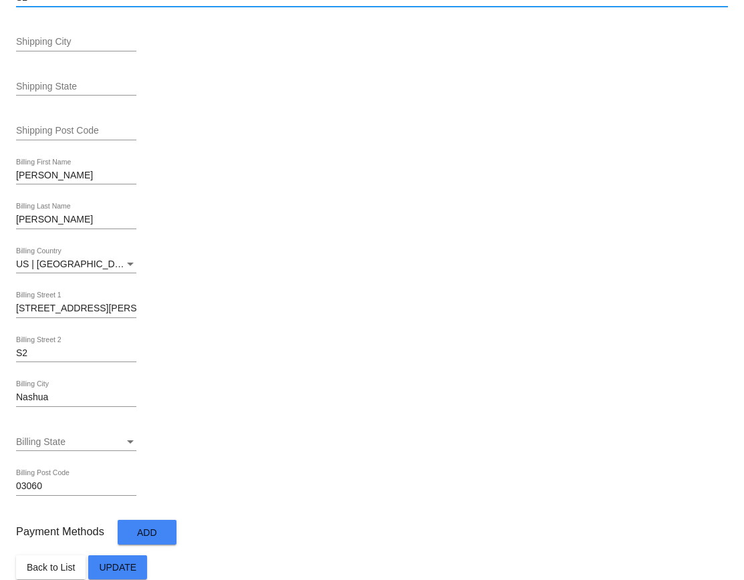
type input "S2"
click at [43, 399] on input "Nashua" at bounding box center [76, 397] width 120 height 11
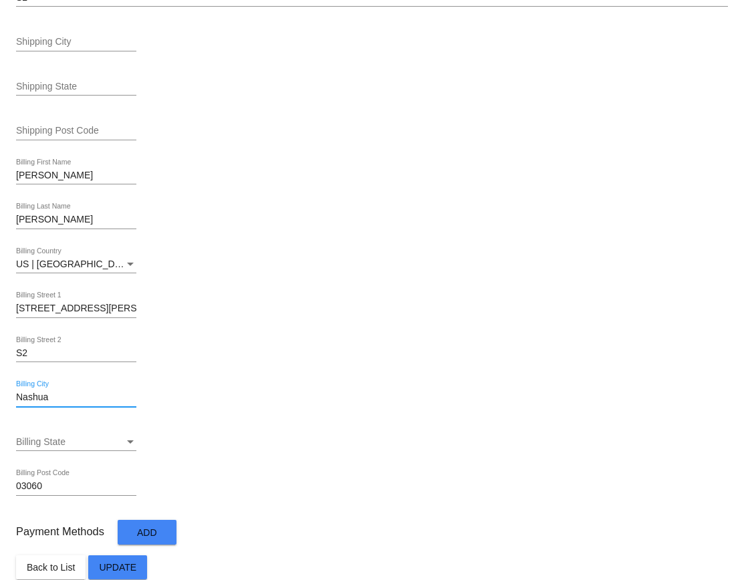
click at [43, 399] on input "Nashua" at bounding box center [76, 397] width 120 height 11
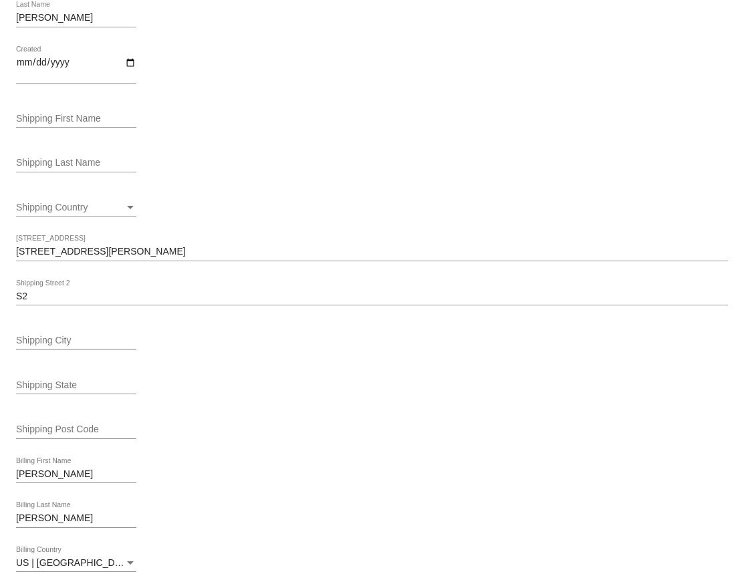
scroll to position [132, 0]
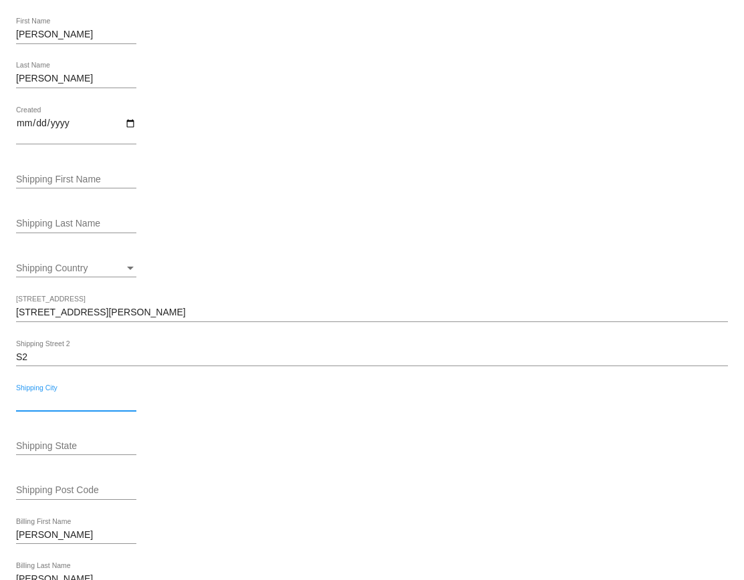
click at [62, 407] on input "Shipping City" at bounding box center [76, 401] width 120 height 11
paste input "Nashua"
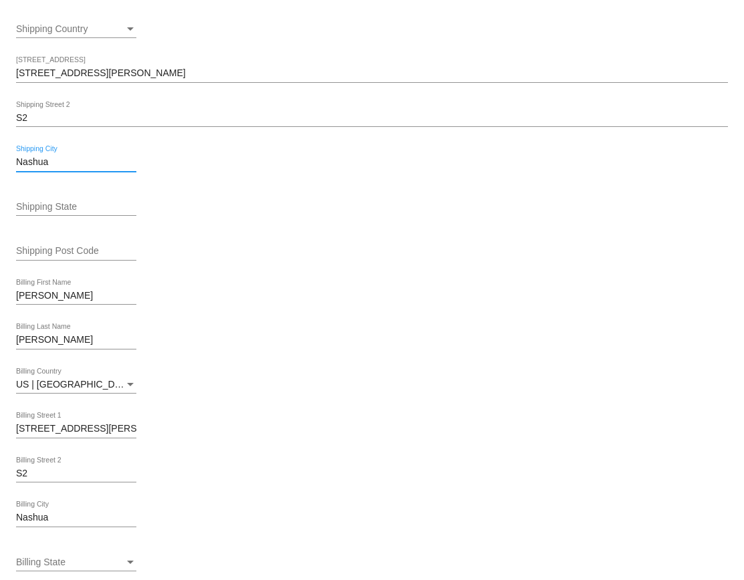
scroll to position [511, 0]
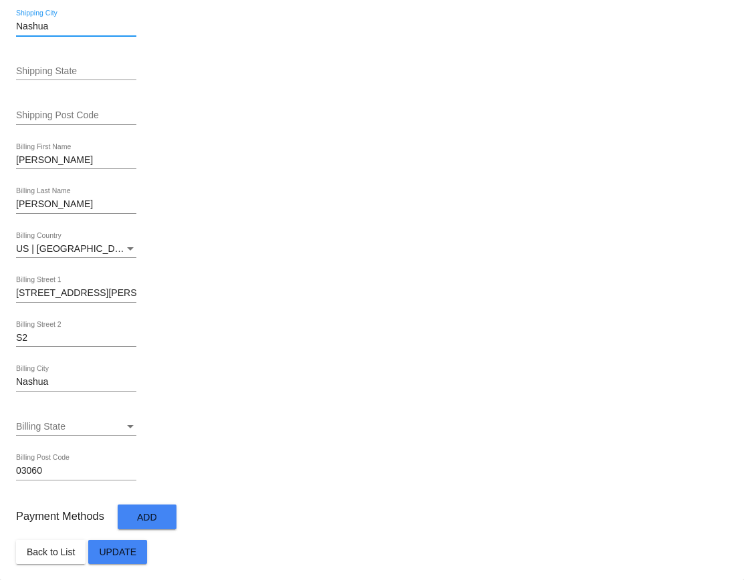
type input "Nashua"
click at [61, 380] on input "Nashua" at bounding box center [76, 382] width 120 height 11
click at [92, 425] on div "Billing State" at bounding box center [70, 427] width 108 height 11
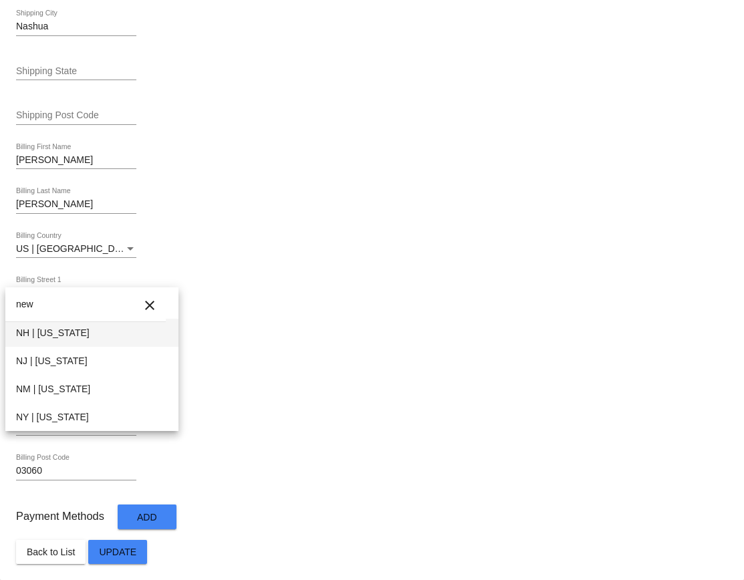
type input "new"
click at [70, 338] on span "NH | [US_STATE]" at bounding box center [92, 333] width 152 height 28
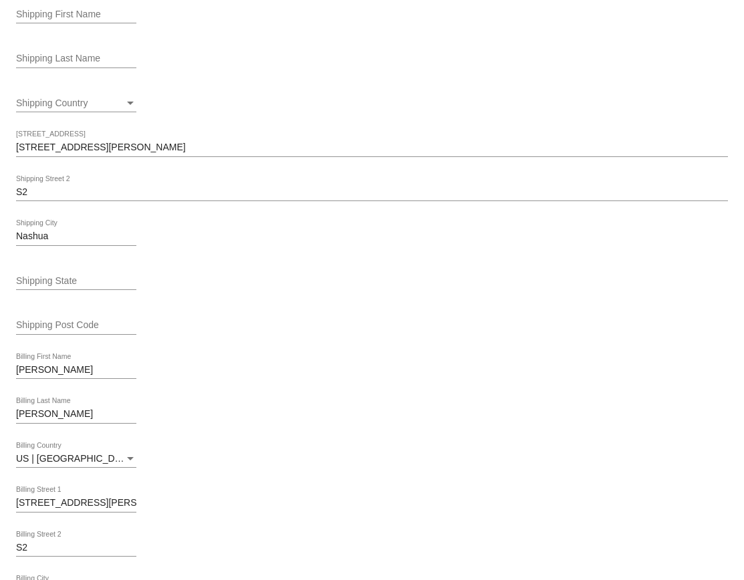
scroll to position [277, 0]
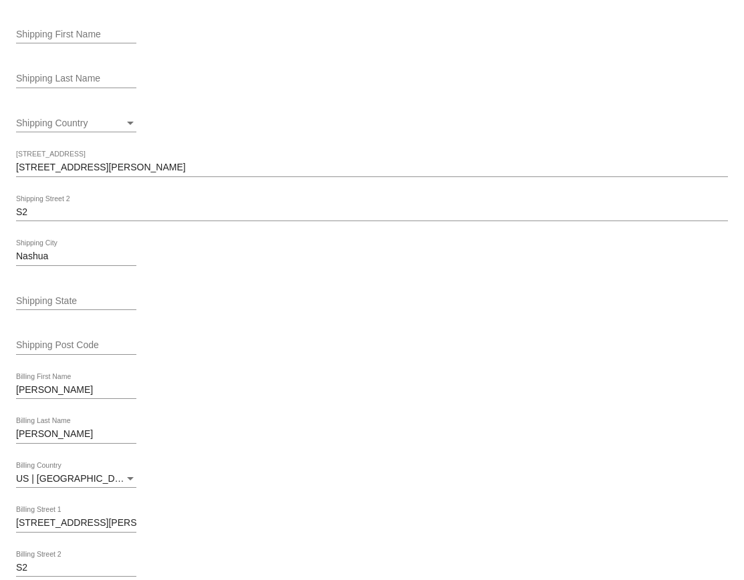
click at [73, 304] on input "Shipping State" at bounding box center [76, 301] width 120 height 11
click at [310, 296] on div "new Shipping State" at bounding box center [372, 303] width 712 height 38
click at [41, 301] on input "new" at bounding box center [76, 301] width 120 height 11
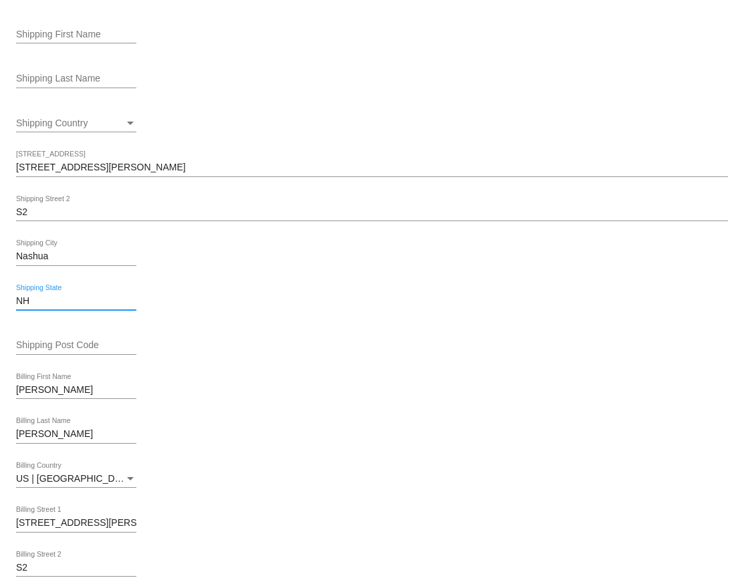
type input "NH"
click at [392, 326] on mat-card-content "9374917263653 *ID dnflewelling@gmail.com *Email David First Name Flewelling Las…" at bounding box center [372, 289] width 712 height 1010
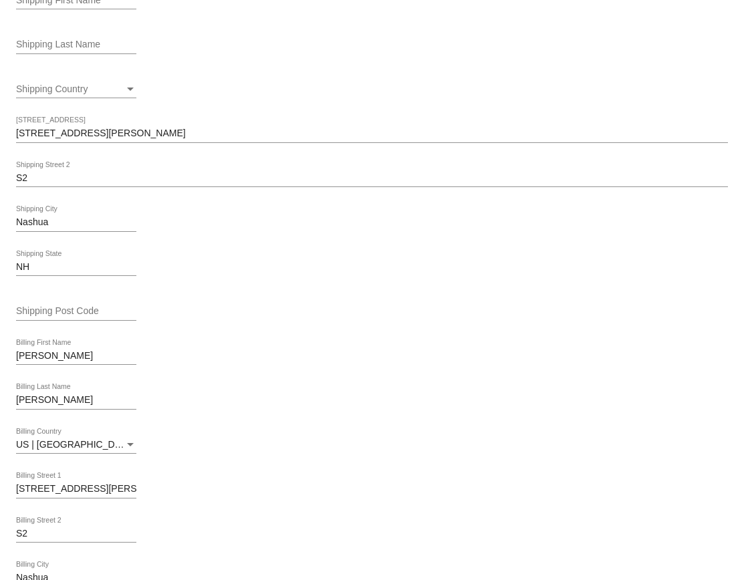
scroll to position [289, 0]
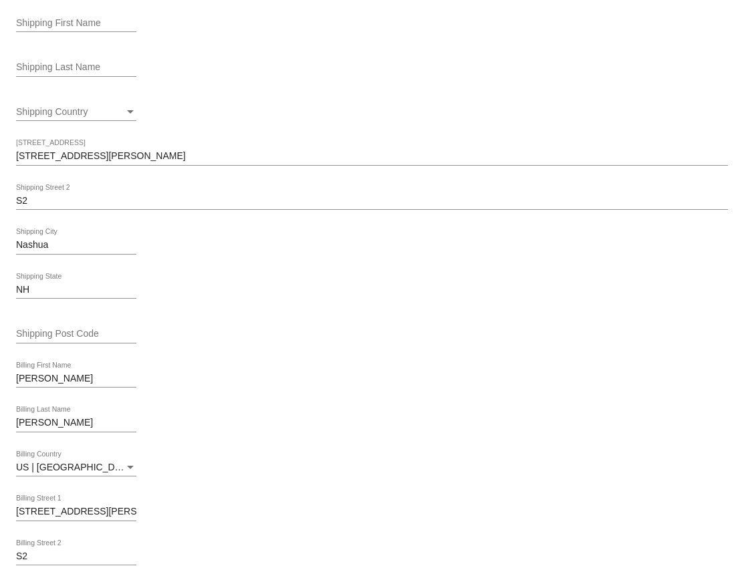
click at [56, 165] on div "2 Haines St Shipping Street 1" at bounding box center [372, 153] width 712 height 26
click at [57, 159] on input "2 Haines St" at bounding box center [372, 156] width 712 height 11
click at [47, 332] on input "Shipping Post Code" at bounding box center [76, 334] width 120 height 11
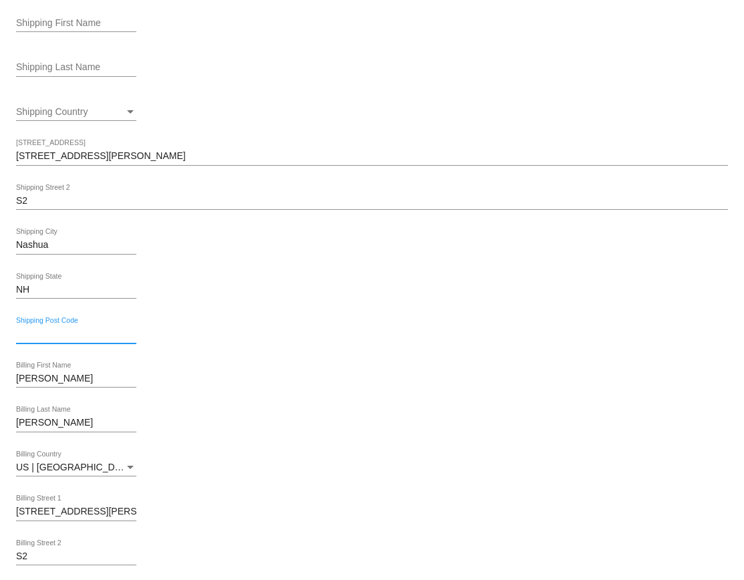
paste input "03060"
type input "03060"
click at [277, 306] on div "NH Shipping State" at bounding box center [372, 292] width 712 height 38
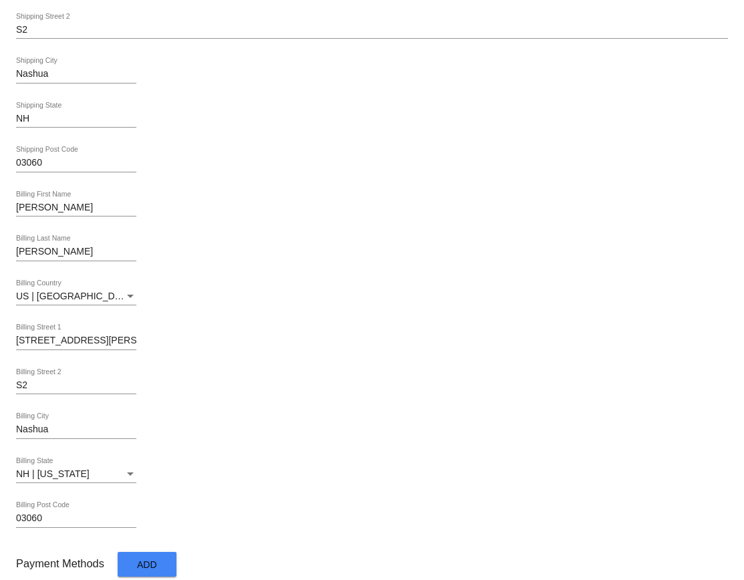
scroll to position [511, 0]
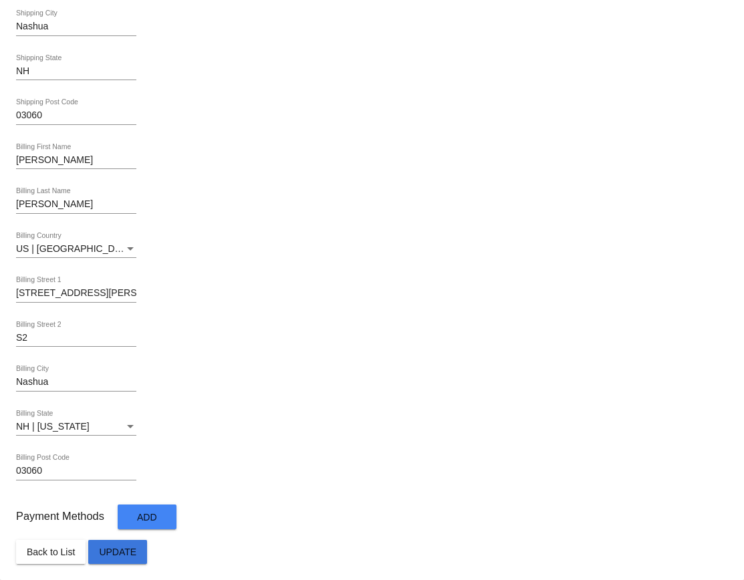
click at [127, 551] on span "Update" at bounding box center [117, 552] width 37 height 11
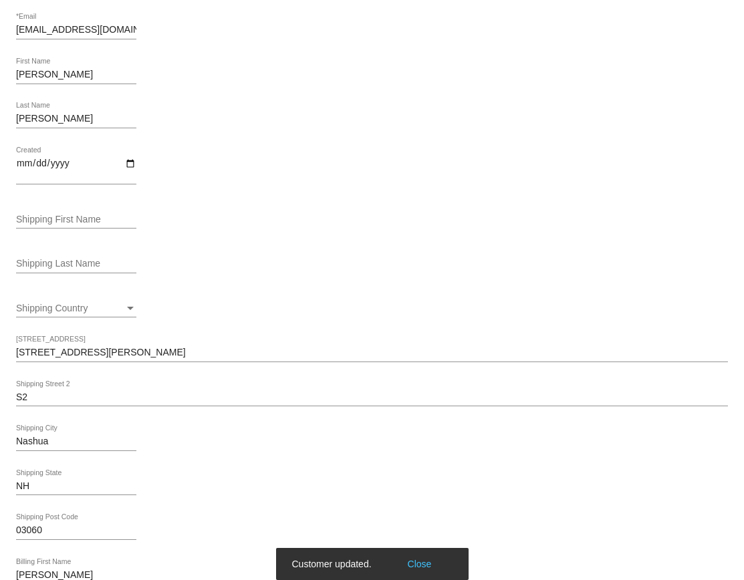
scroll to position [0, 0]
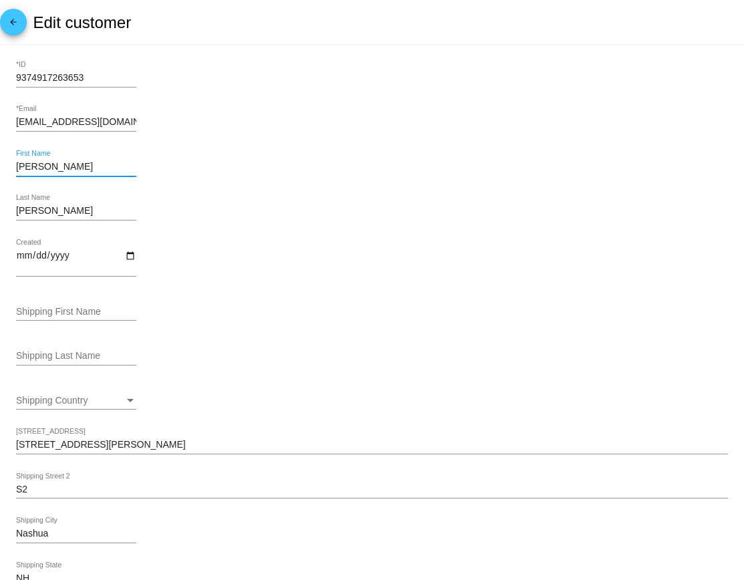
click at [43, 168] on input "David" at bounding box center [76, 167] width 120 height 11
click at [41, 310] on input "Shipping First Name" at bounding box center [76, 312] width 120 height 11
paste input "David"
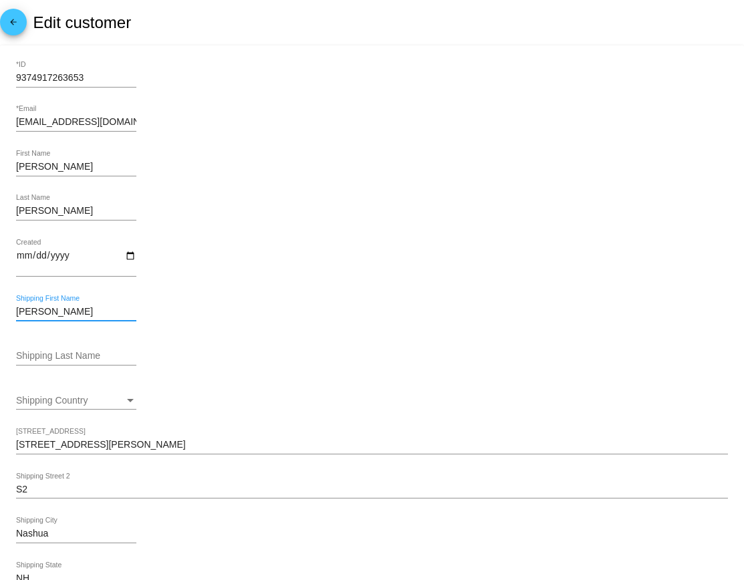
type input "David"
click at [44, 210] on input "Flewelling" at bounding box center [76, 211] width 120 height 11
click at [44, 209] on input "Flewelling" at bounding box center [76, 211] width 120 height 11
click at [41, 350] on div "Shipping Last Name" at bounding box center [76, 353] width 120 height 26
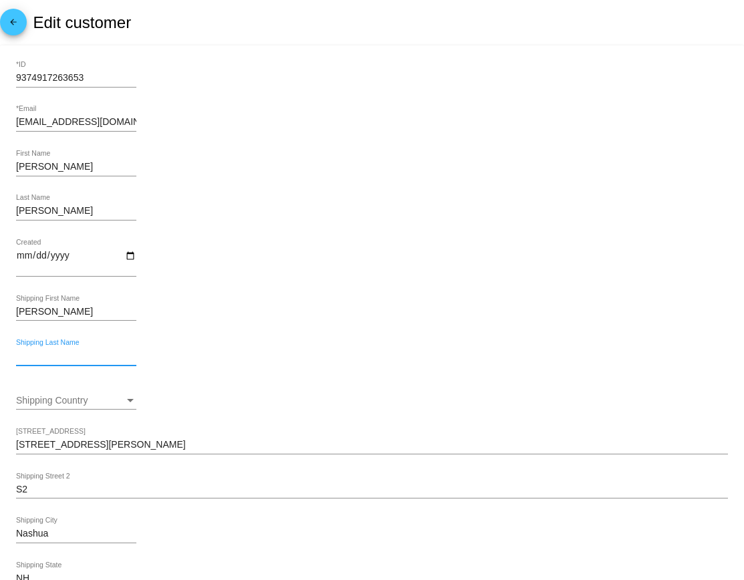
click at [41, 360] on input "Shipping Last Name" at bounding box center [76, 356] width 120 height 11
paste input "Flewelling"
type input "Flewelling"
click at [39, 404] on span "Shipping Country" at bounding box center [52, 400] width 72 height 11
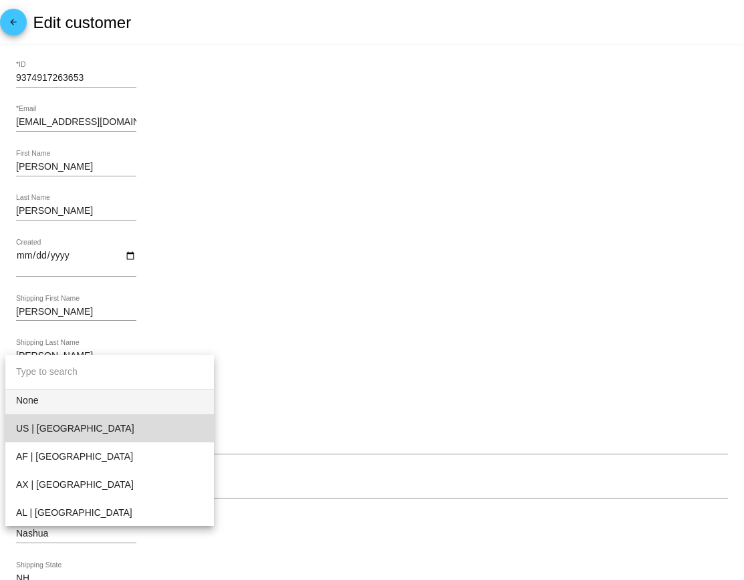
click at [49, 434] on span "US | USA" at bounding box center [109, 428] width 187 height 28
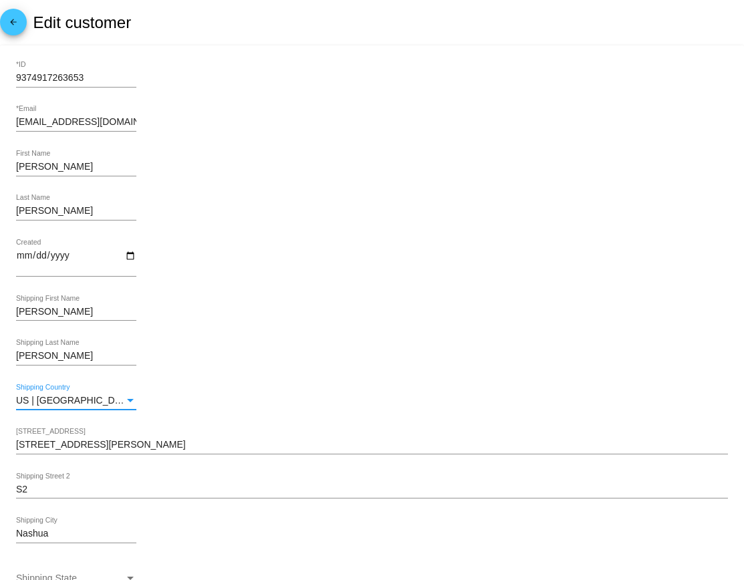
click at [346, 340] on mat-card-content "9374917263653 *ID dnflewelling@gmail.com *Email David First Name Flewelling Las…" at bounding box center [372, 567] width 712 height 1010
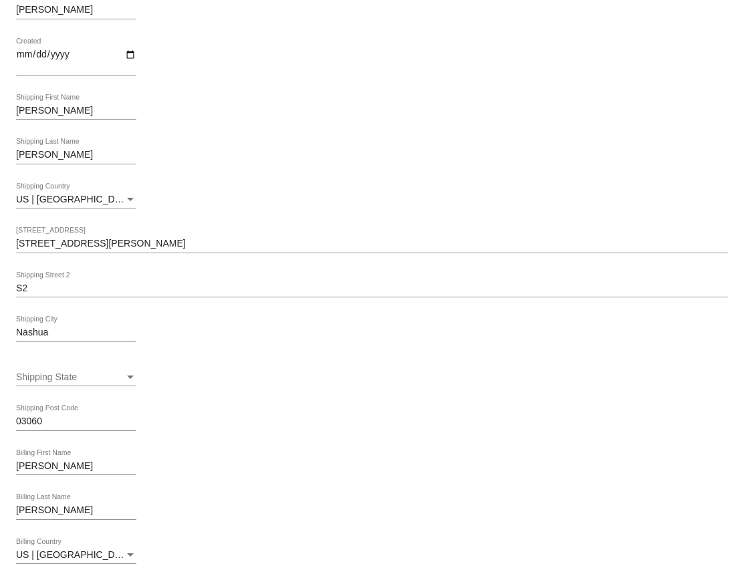
scroll to position [225, 0]
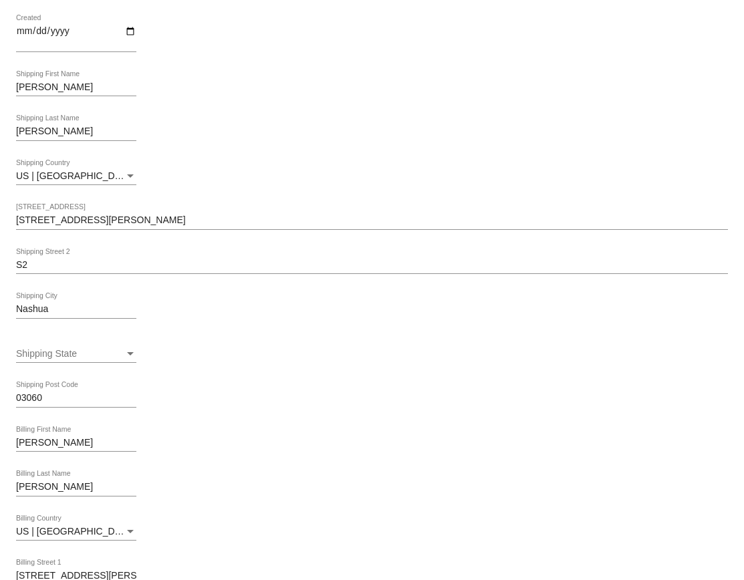
click at [114, 353] on div "Shipping State" at bounding box center [70, 354] width 108 height 11
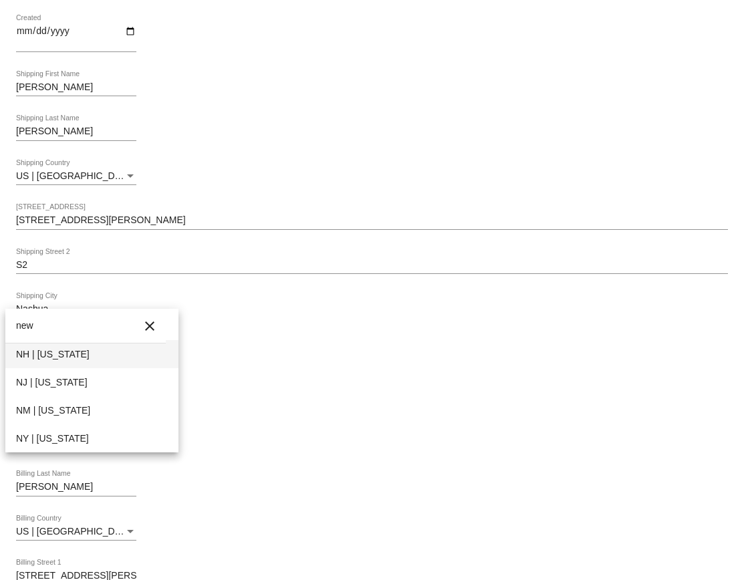
type input "new"
click at [80, 356] on span "NH | New Hampshire" at bounding box center [92, 354] width 152 height 28
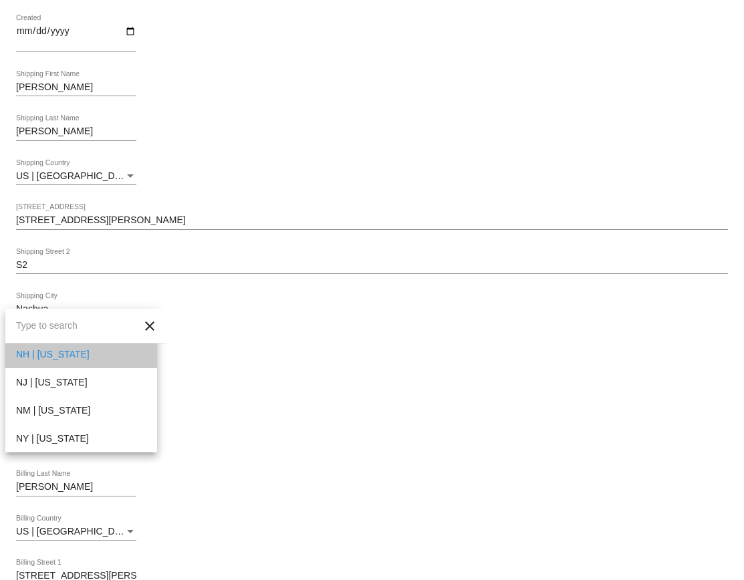
click at [283, 433] on div "David Billing First Name" at bounding box center [372, 445] width 712 height 38
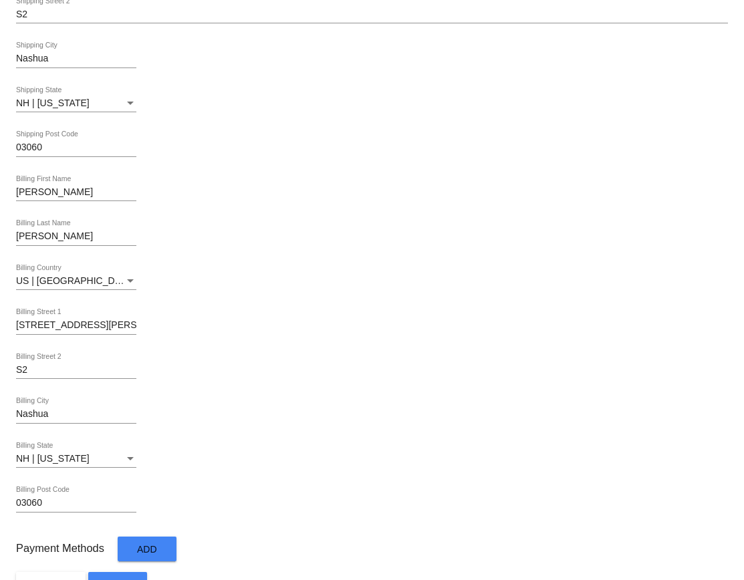
scroll to position [511, 0]
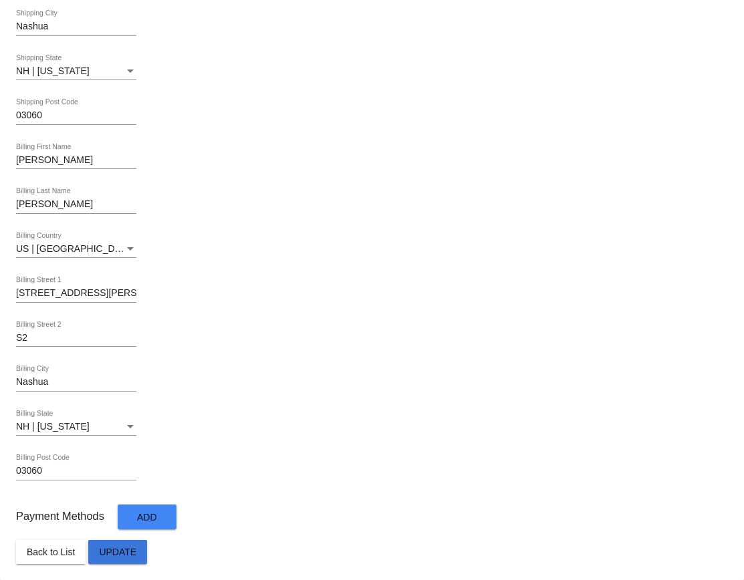
click at [130, 553] on span "Update" at bounding box center [117, 552] width 37 height 11
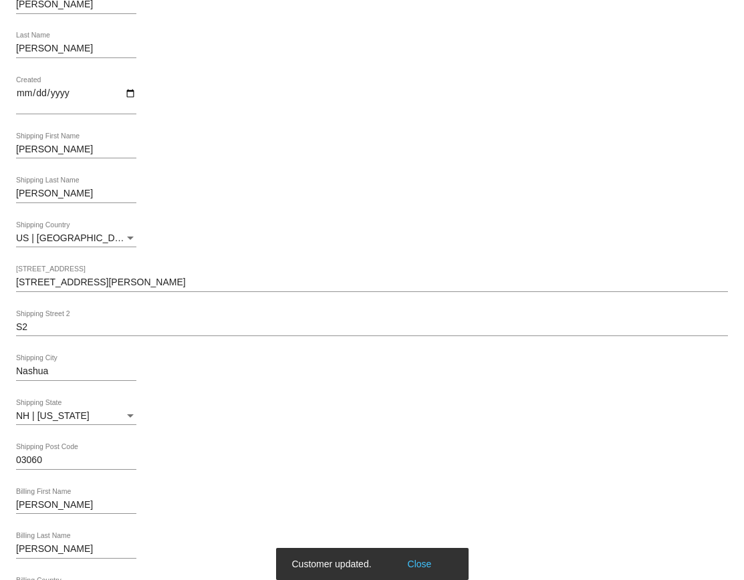
scroll to position [0, 0]
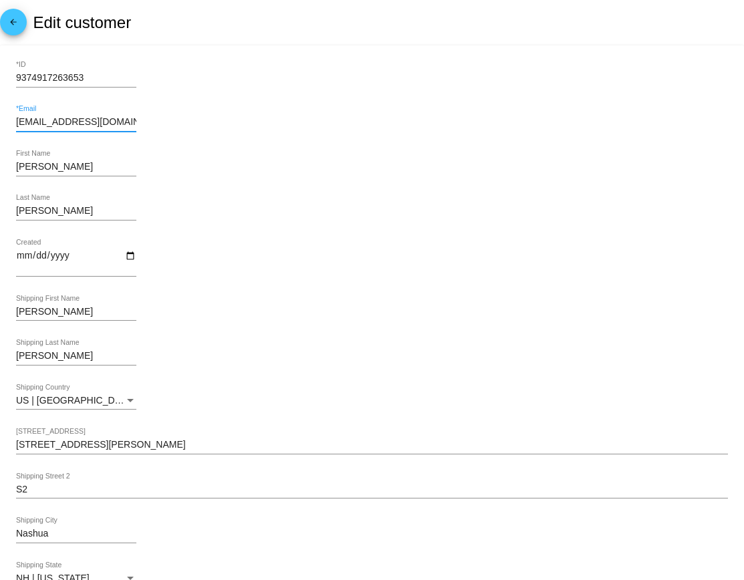
click at [62, 120] on input "[EMAIL_ADDRESS][DOMAIN_NAME]" at bounding box center [76, 122] width 120 height 11
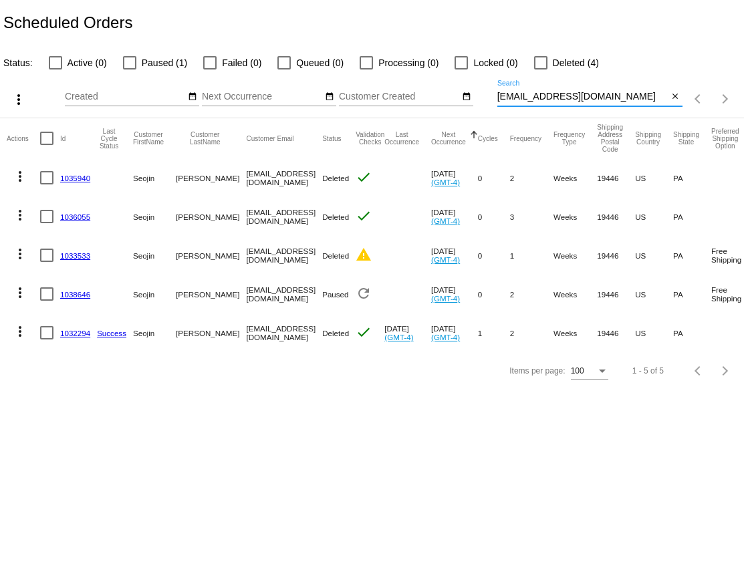
click at [574, 97] on input "[EMAIL_ADDRESS][DOMAIN_NAME]" at bounding box center [582, 97] width 171 height 11
paste input "dnflewelling"
type input "[EMAIL_ADDRESS][DOMAIN_NAME]"
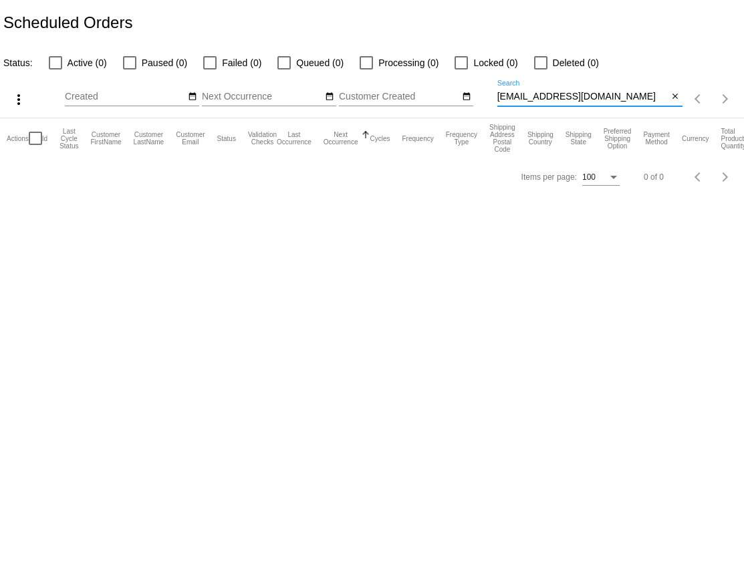
click at [558, 100] on input "[EMAIL_ADDRESS][DOMAIN_NAME]" at bounding box center [582, 97] width 171 height 11
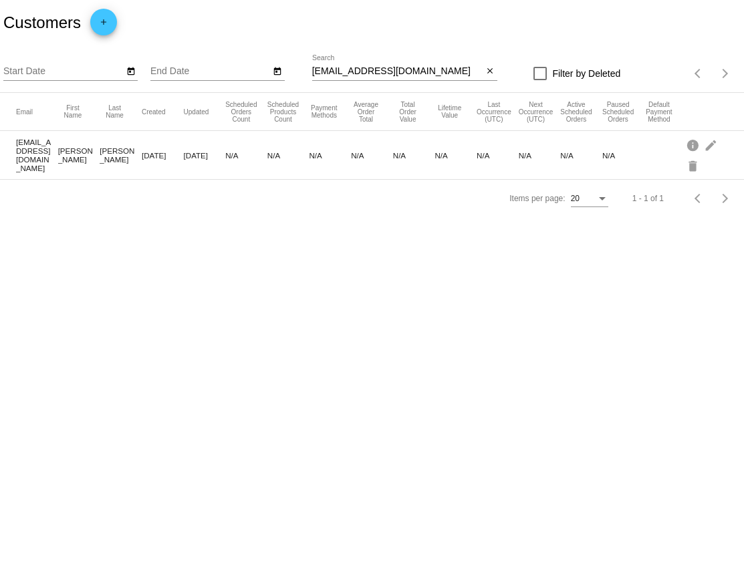
click at [366, 68] on input "dnflewelling@gmail.com" at bounding box center [397, 71] width 171 height 11
paste input "m.houck@mac"
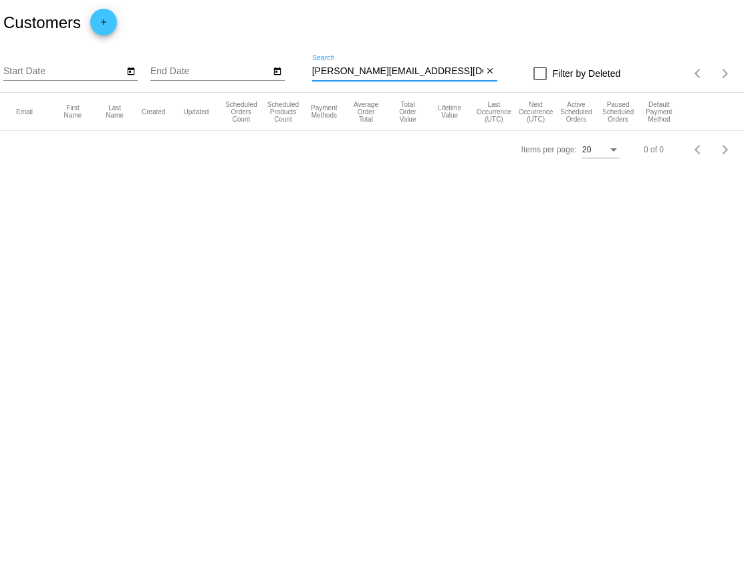
type input "[PERSON_NAME][EMAIL_ADDRESS][DOMAIN_NAME]"
click at [501, 258] on body "Customers add Start Date End Date m.houck@mac.com Search close Filter by Delete…" at bounding box center [372, 290] width 744 height 580
click at [335, 68] on input "[PERSON_NAME][EMAIL_ADDRESS][DOMAIN_NAME]" at bounding box center [397, 71] width 171 height 11
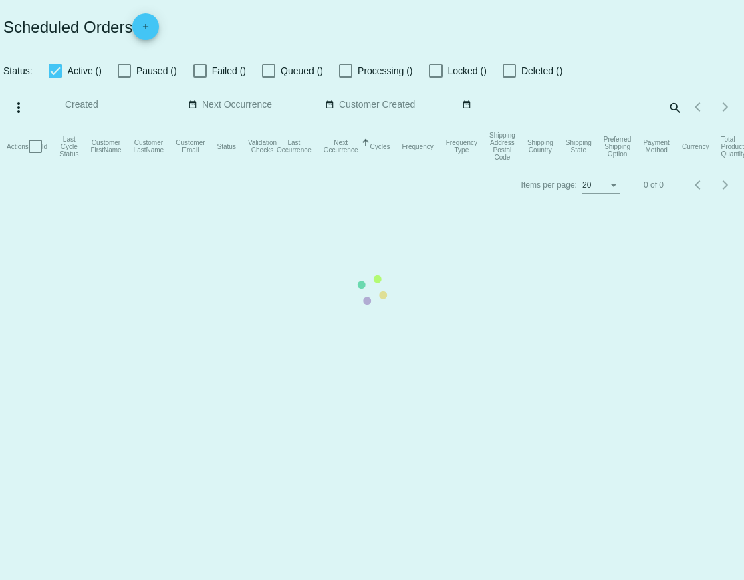
checkbox input "false"
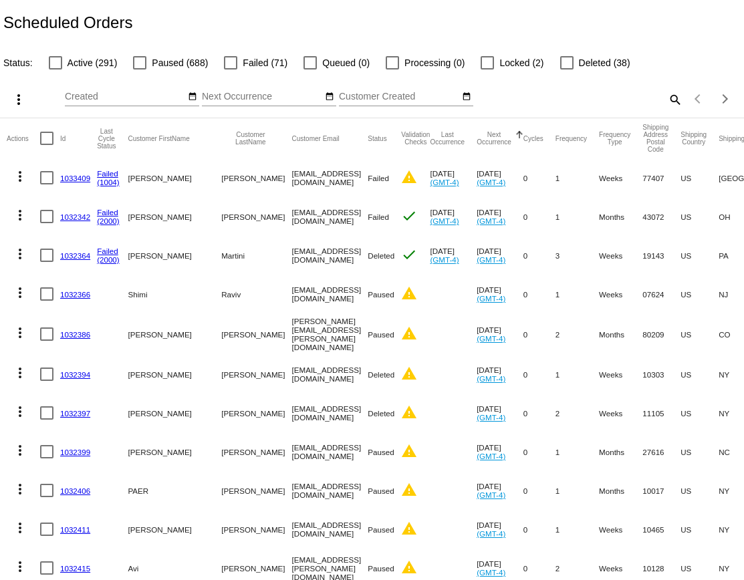
click at [671, 97] on mat-icon "search" at bounding box center [675, 99] width 16 height 21
click at [617, 94] on input "Search" at bounding box center [589, 97] width 185 height 11
paste input "m.houck@mac.com"
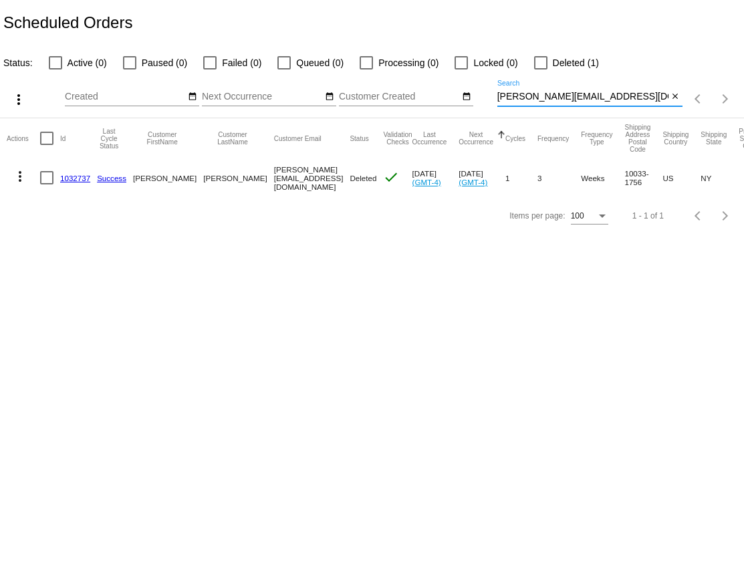
type input "m.houck@mac.com"
click at [74, 175] on link "1032737" at bounding box center [75, 178] width 30 height 9
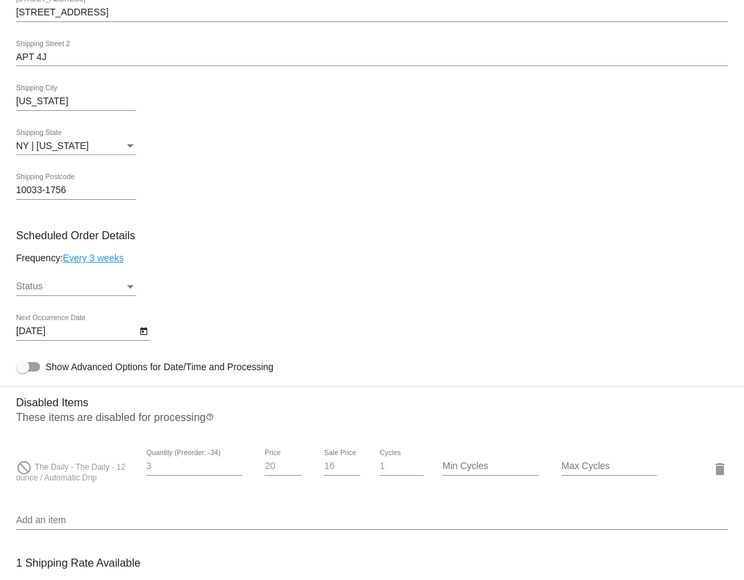
scroll to position [548, 0]
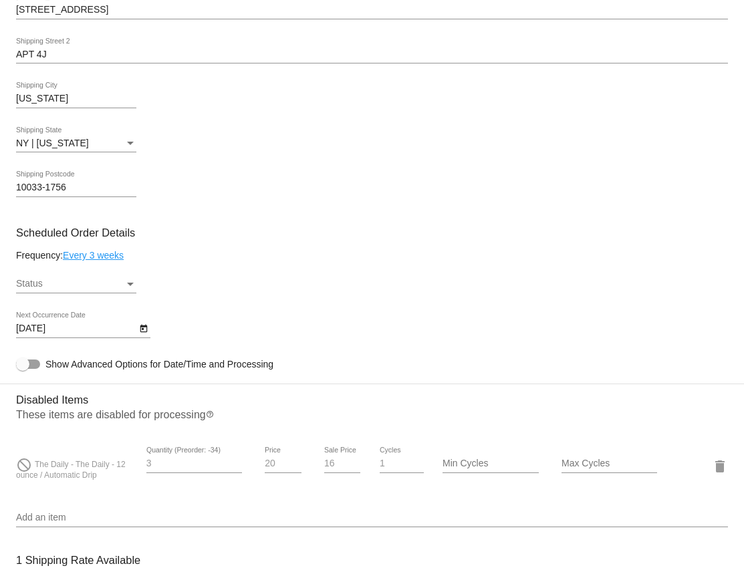
click at [116, 287] on div "Status" at bounding box center [70, 284] width 108 height 11
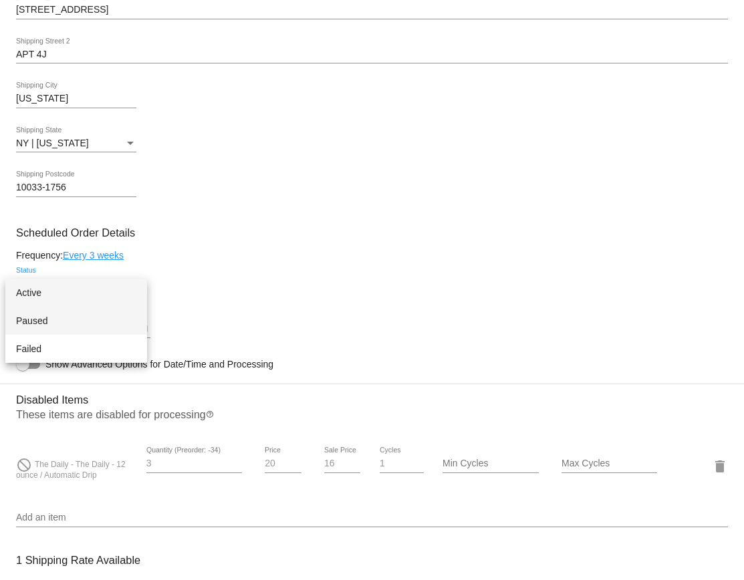
click at [103, 320] on span "Paused" at bounding box center [76, 321] width 120 height 28
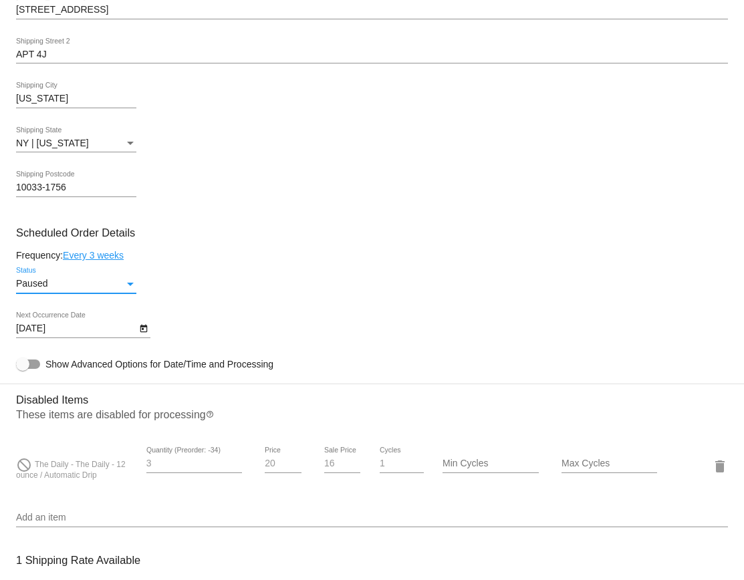
click at [336, 284] on div "Paused Status" at bounding box center [372, 286] width 712 height 38
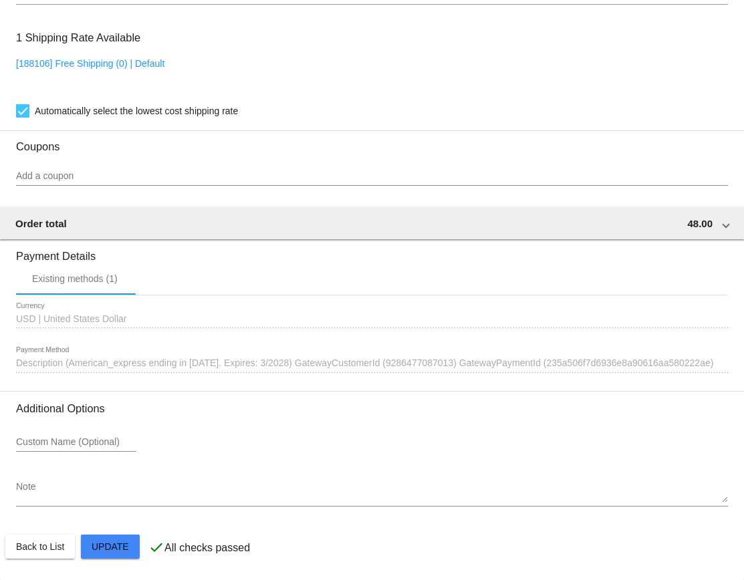
scroll to position [1084, 0]
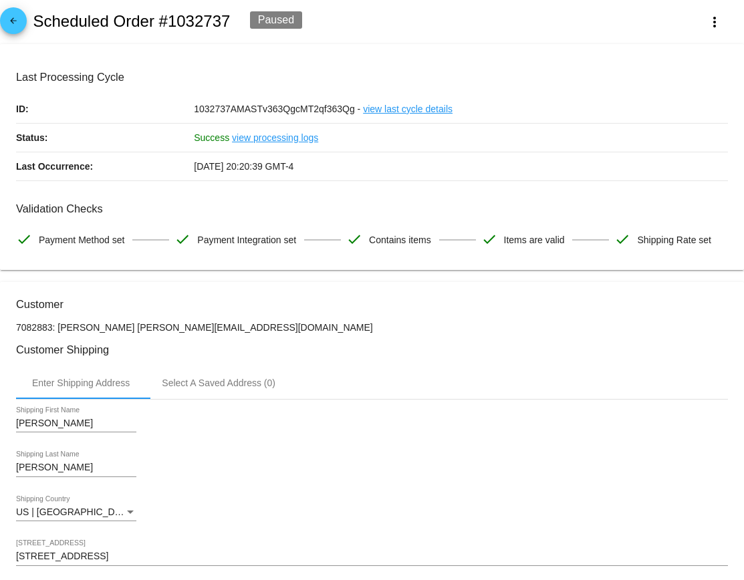
scroll to position [0, 0]
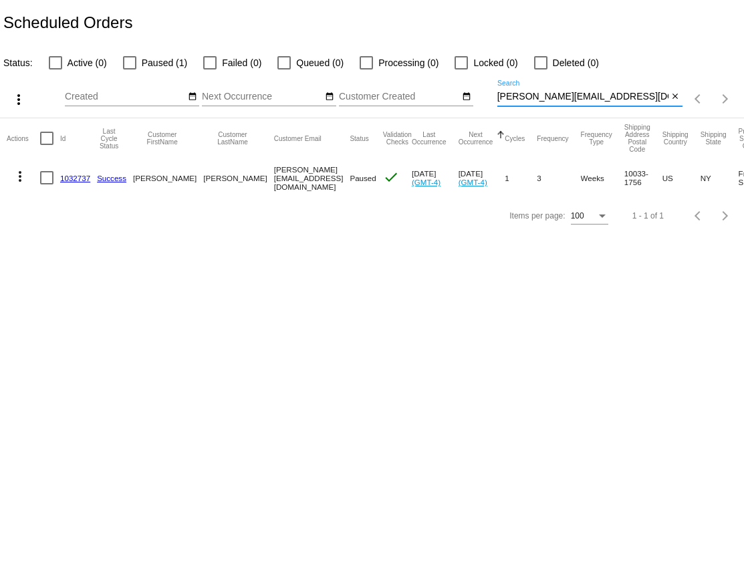
click at [566, 97] on input "[PERSON_NAME][EMAIL_ADDRESS][DOMAIN_NAME]" at bounding box center [582, 97] width 171 height 11
paste input "[EMAIL_ADDRESS]"
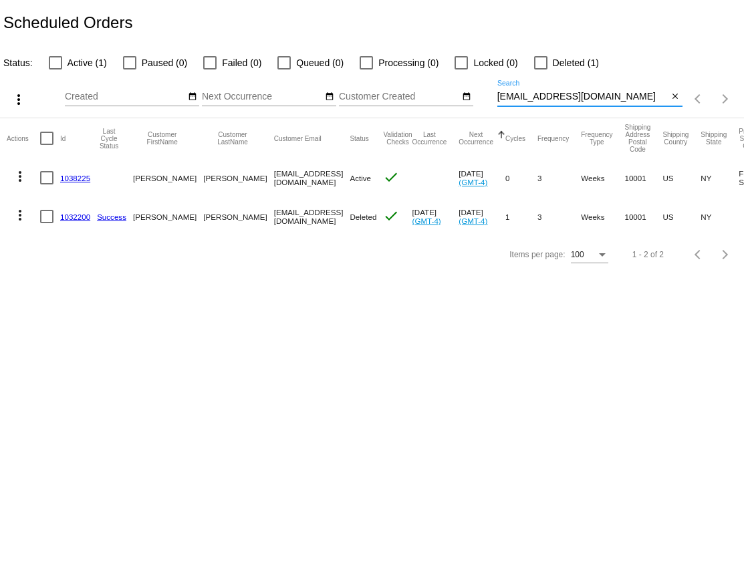
type input "[EMAIL_ADDRESS][DOMAIN_NAME]"
click at [73, 214] on link "1032200" at bounding box center [75, 217] width 30 height 9
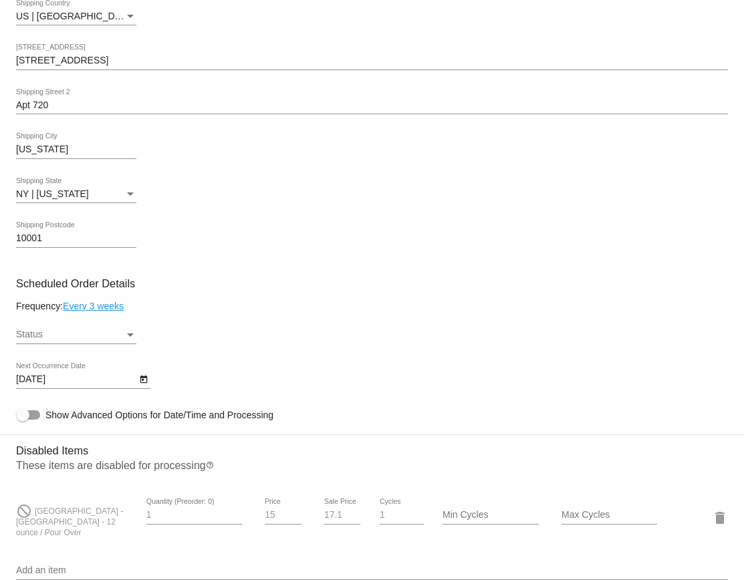
scroll to position [505, 0]
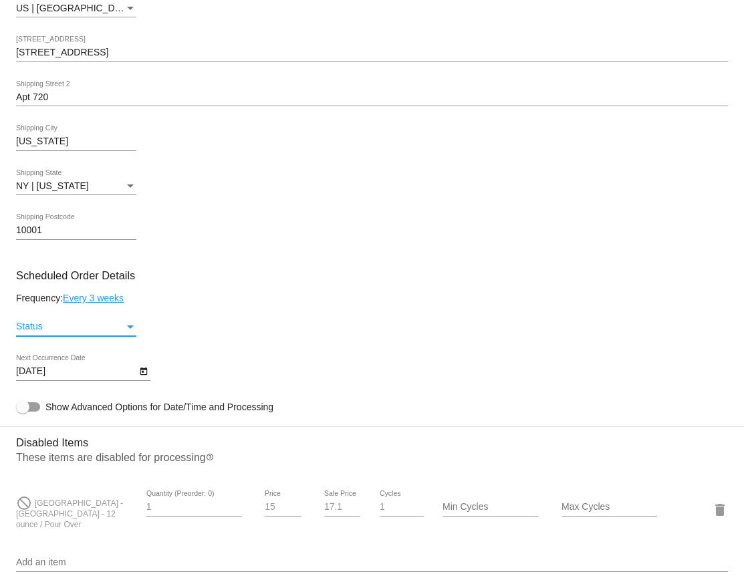
click at [116, 332] on div "Status" at bounding box center [70, 327] width 108 height 11
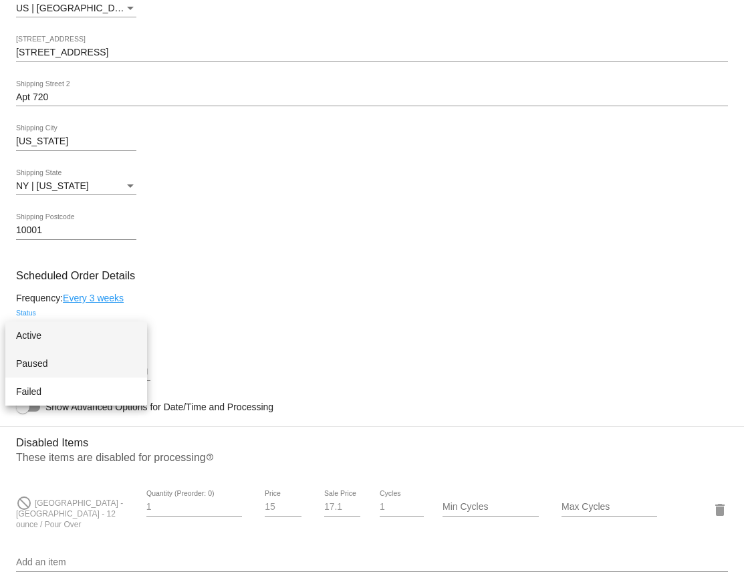
click at [104, 366] on span "Paused" at bounding box center [76, 364] width 120 height 28
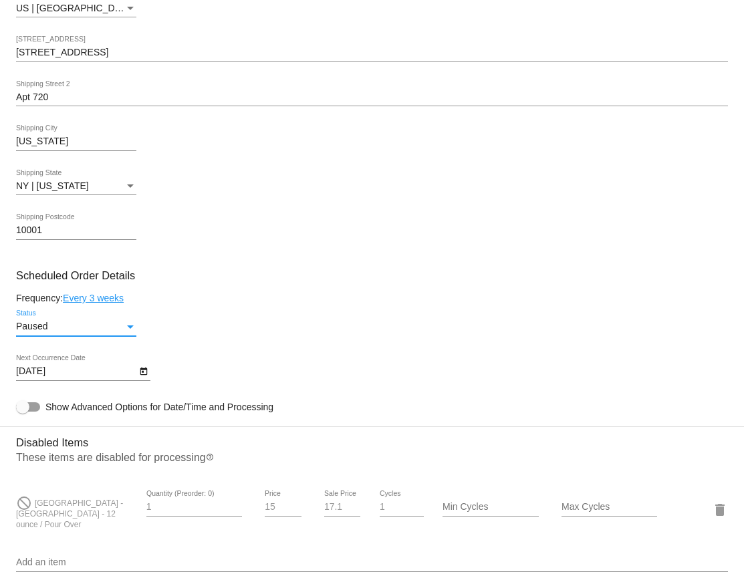
click at [395, 368] on div "[DATE] Next Occurrence Date" at bounding box center [372, 374] width 712 height 38
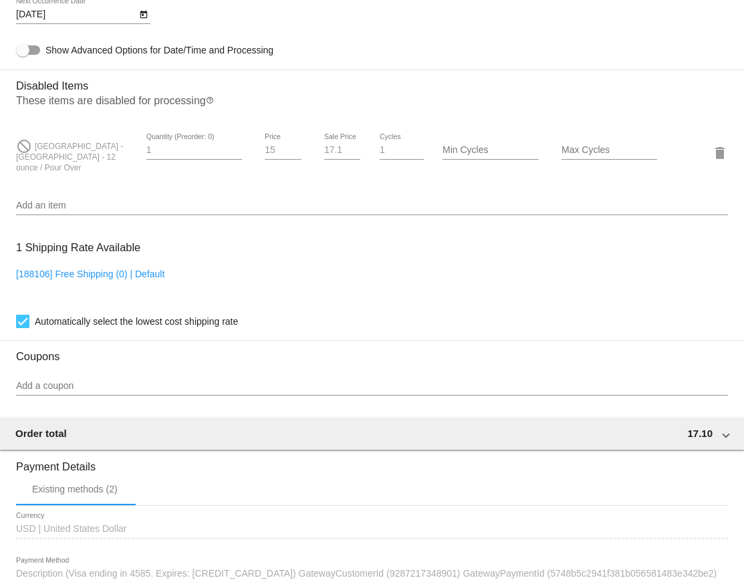
scroll to position [1084, 0]
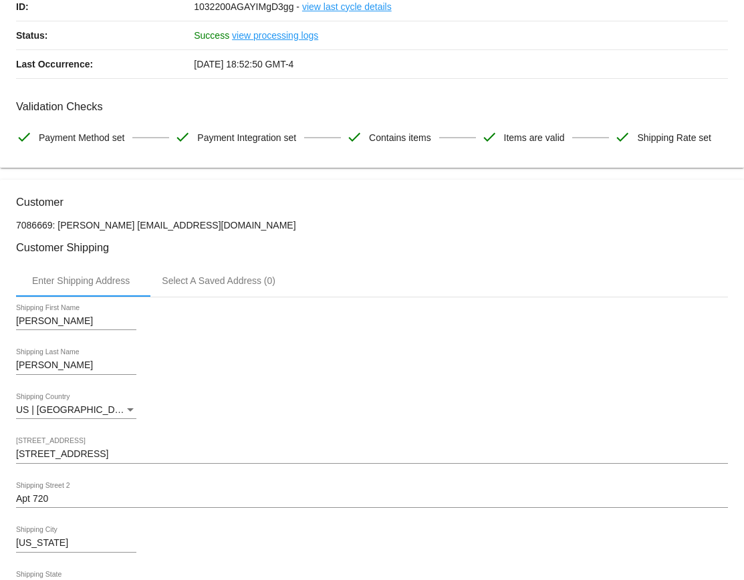
scroll to position [0, 0]
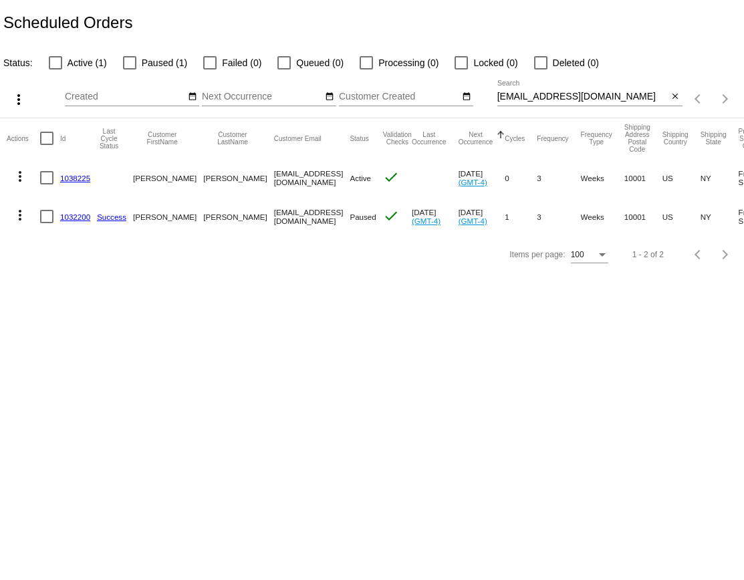
click at [554, 97] on input "[EMAIL_ADDRESS][DOMAIN_NAME]" at bounding box center [582, 97] width 171 height 11
paste input "[EMAIL_ADDRESS]"
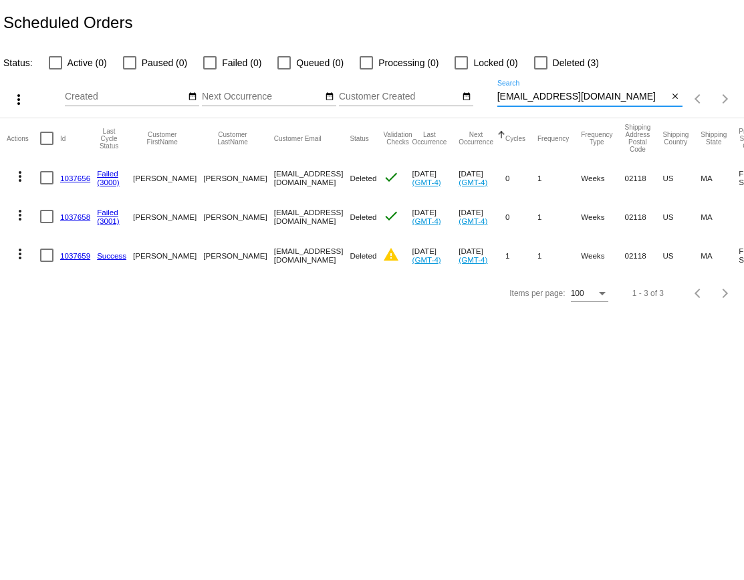
type input "[EMAIL_ADDRESS][DOMAIN_NAME]"
click at [72, 255] on link "1037659" at bounding box center [75, 255] width 30 height 9
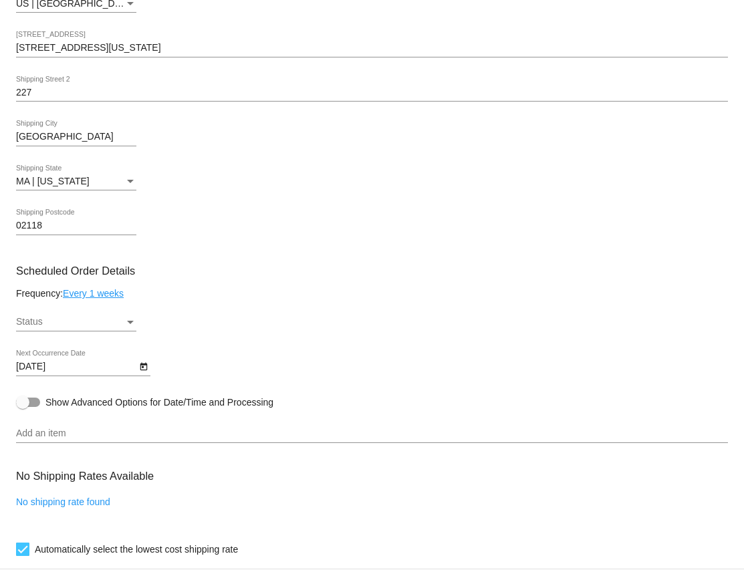
scroll to position [552, 0]
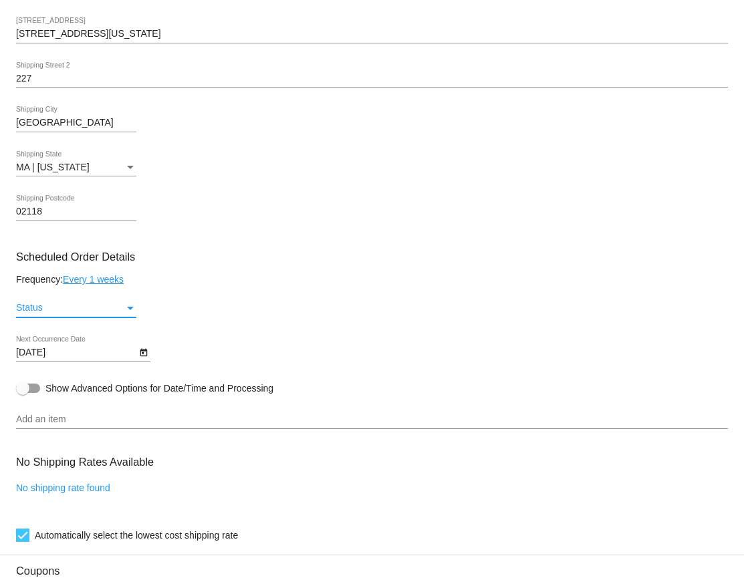
click at [117, 312] on div "Status" at bounding box center [70, 308] width 108 height 11
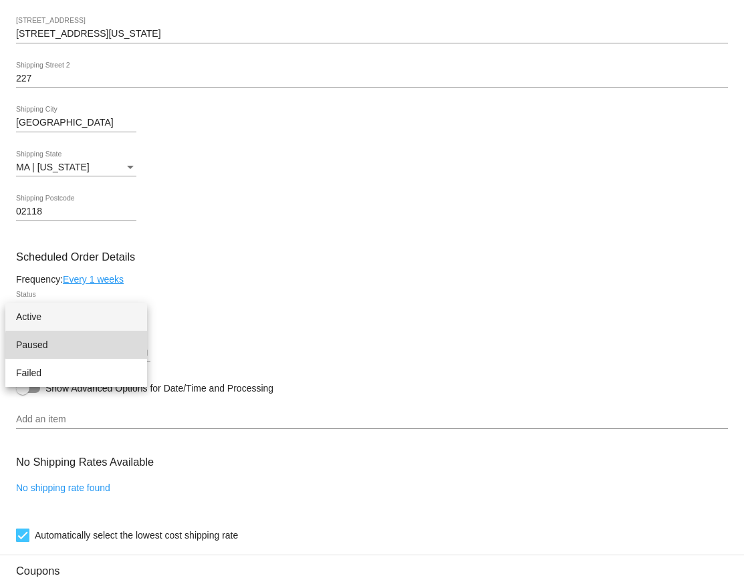
click at [119, 346] on span "Paused" at bounding box center [76, 345] width 120 height 28
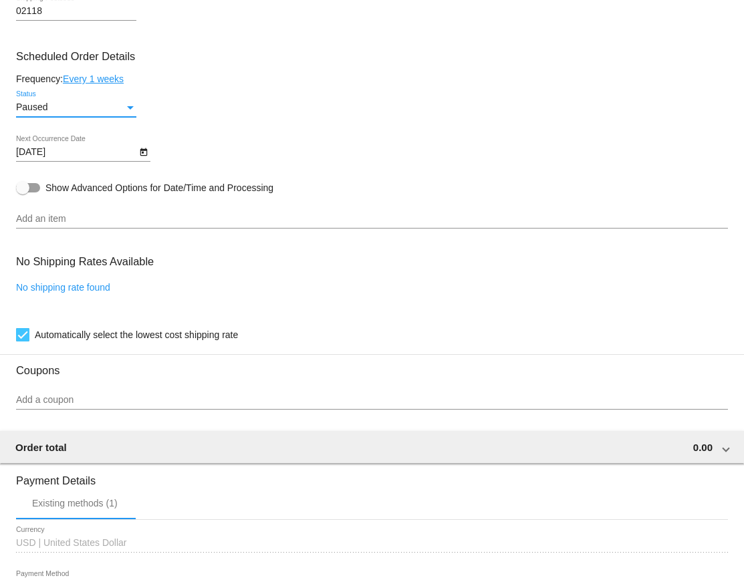
scroll to position [988, 0]
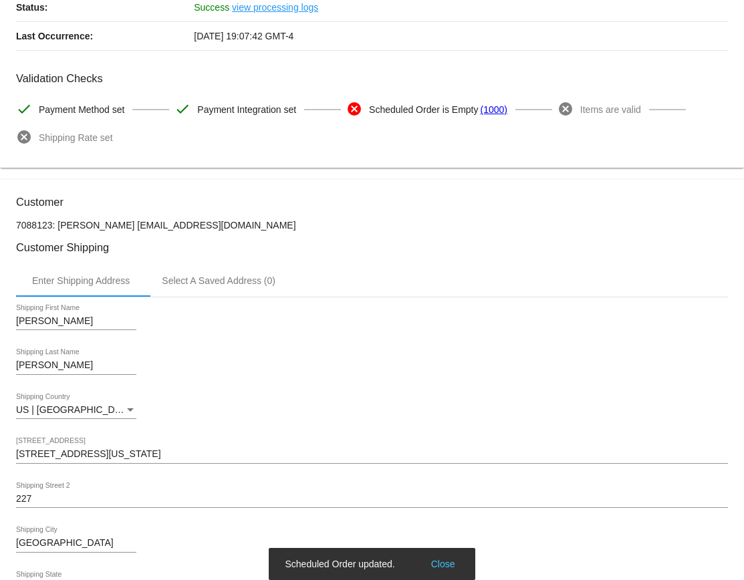
scroll to position [0, 0]
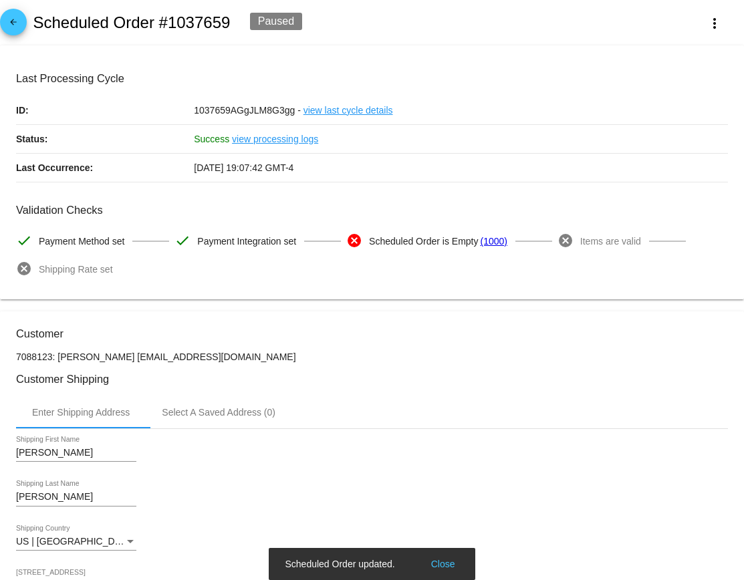
click at [12, 16] on span "arrow_back" at bounding box center [13, 25] width 16 height 33
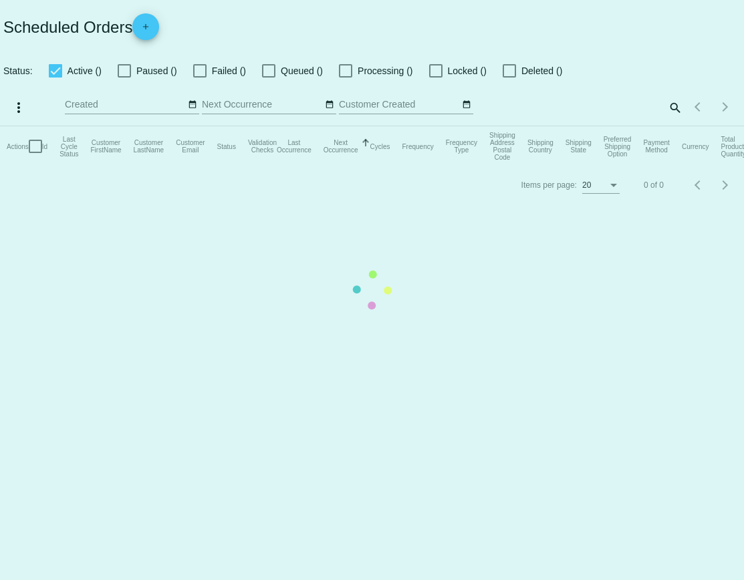
checkbox input "false"
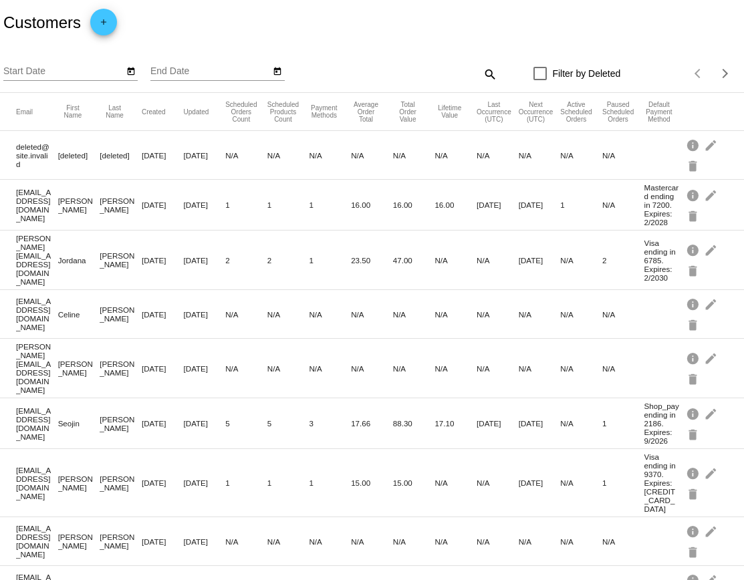
click at [489, 74] on mat-icon "search" at bounding box center [489, 74] width 16 height 21
click at [443, 70] on input "Search" at bounding box center [404, 71] width 185 height 11
paste input "[EMAIL_ADDRESS][DOMAIN_NAME]"
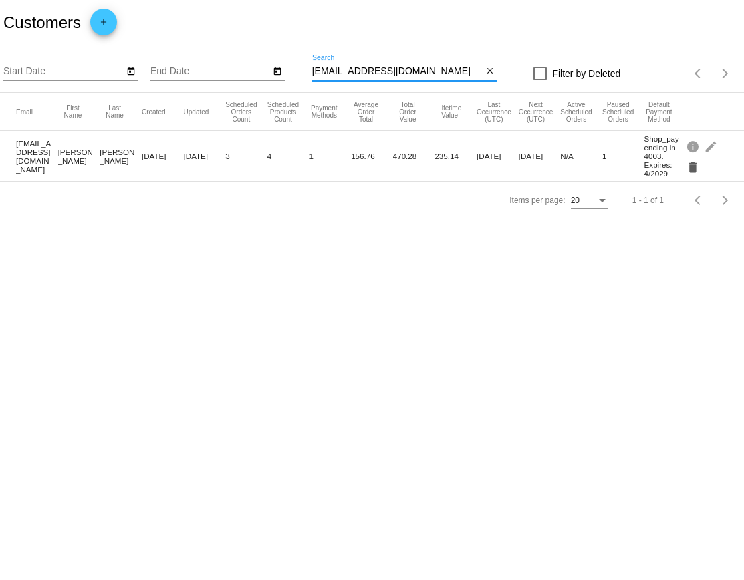
type input "[EMAIL_ADDRESS][DOMAIN_NAME]"
click at [693, 168] on mat-icon "delete" at bounding box center [694, 166] width 16 height 21
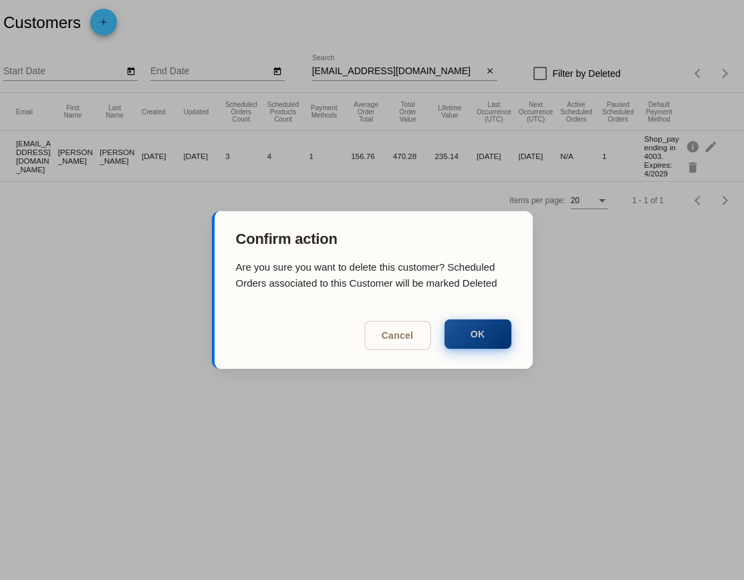
click at [463, 330] on button "OK" at bounding box center [478, 334] width 67 height 29
